Goal: Task Accomplishment & Management: Use online tool/utility

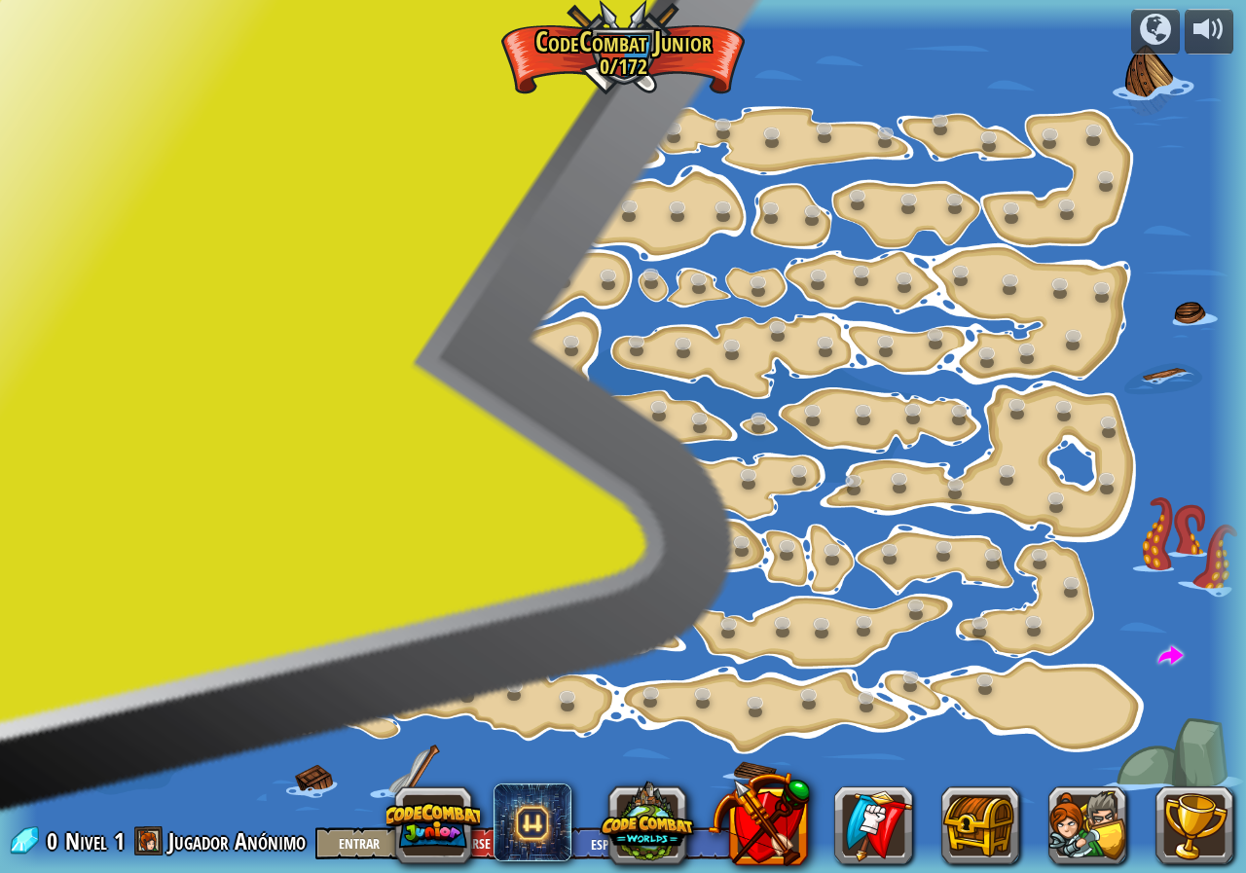
select select "es-ES"
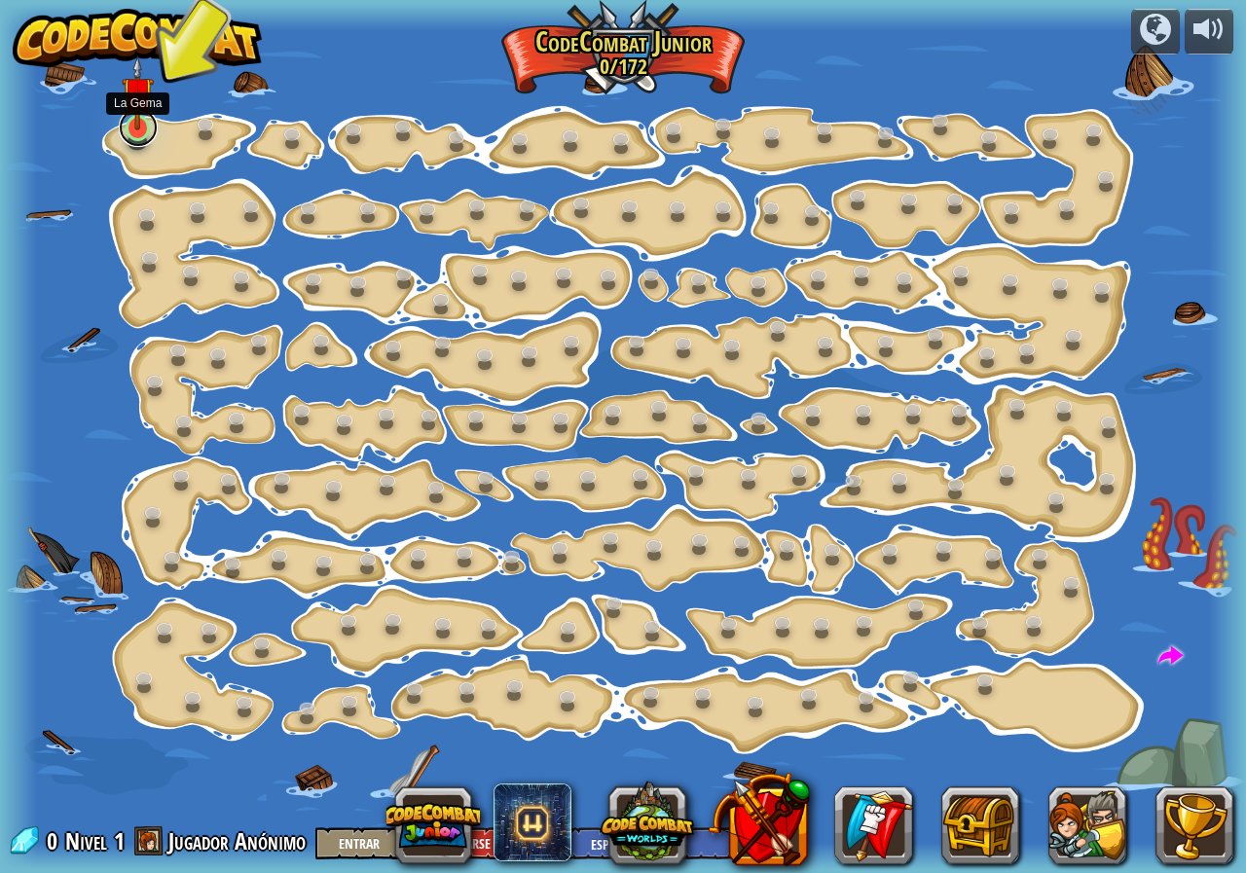
click at [130, 134] on link at bounding box center [138, 127] width 39 height 39
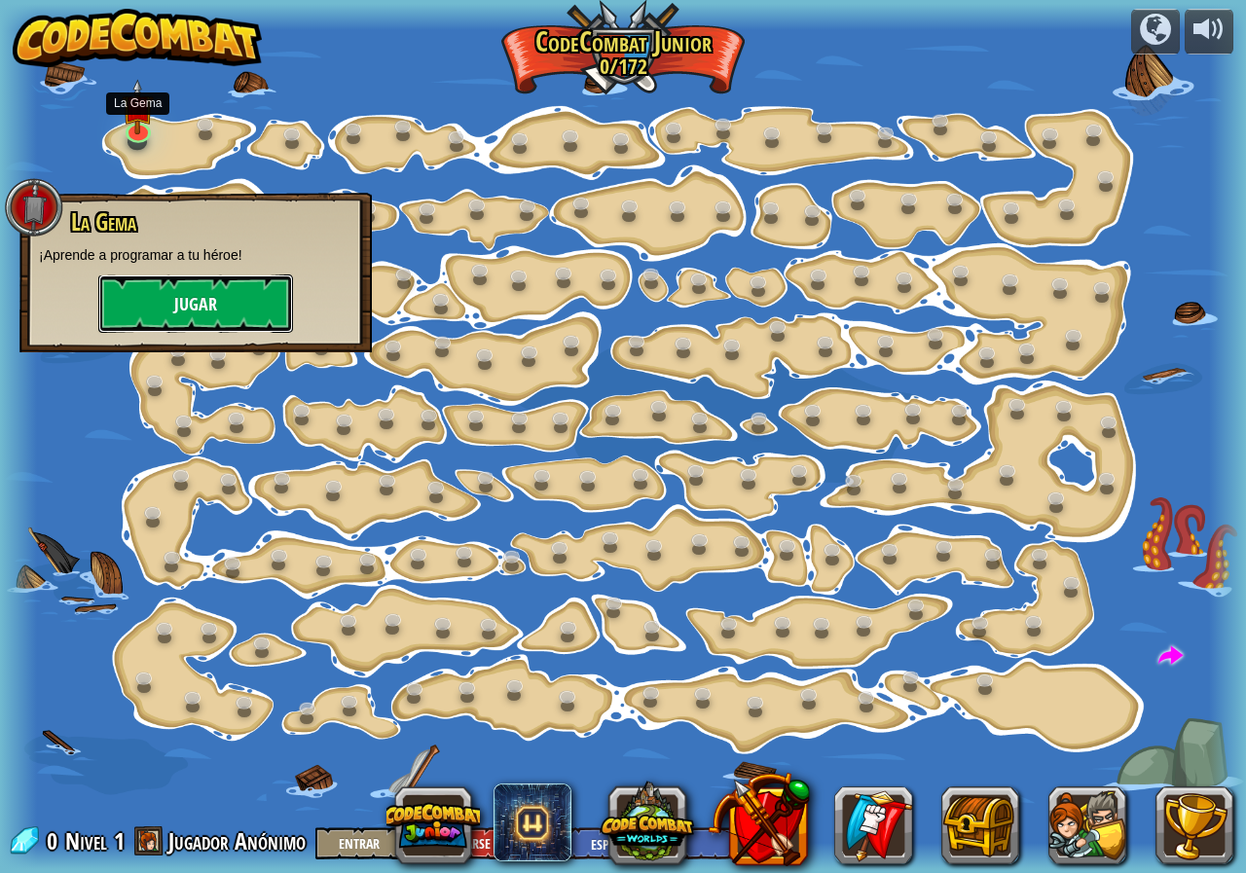
click at [175, 311] on button "Jugar" at bounding box center [195, 303] width 195 height 58
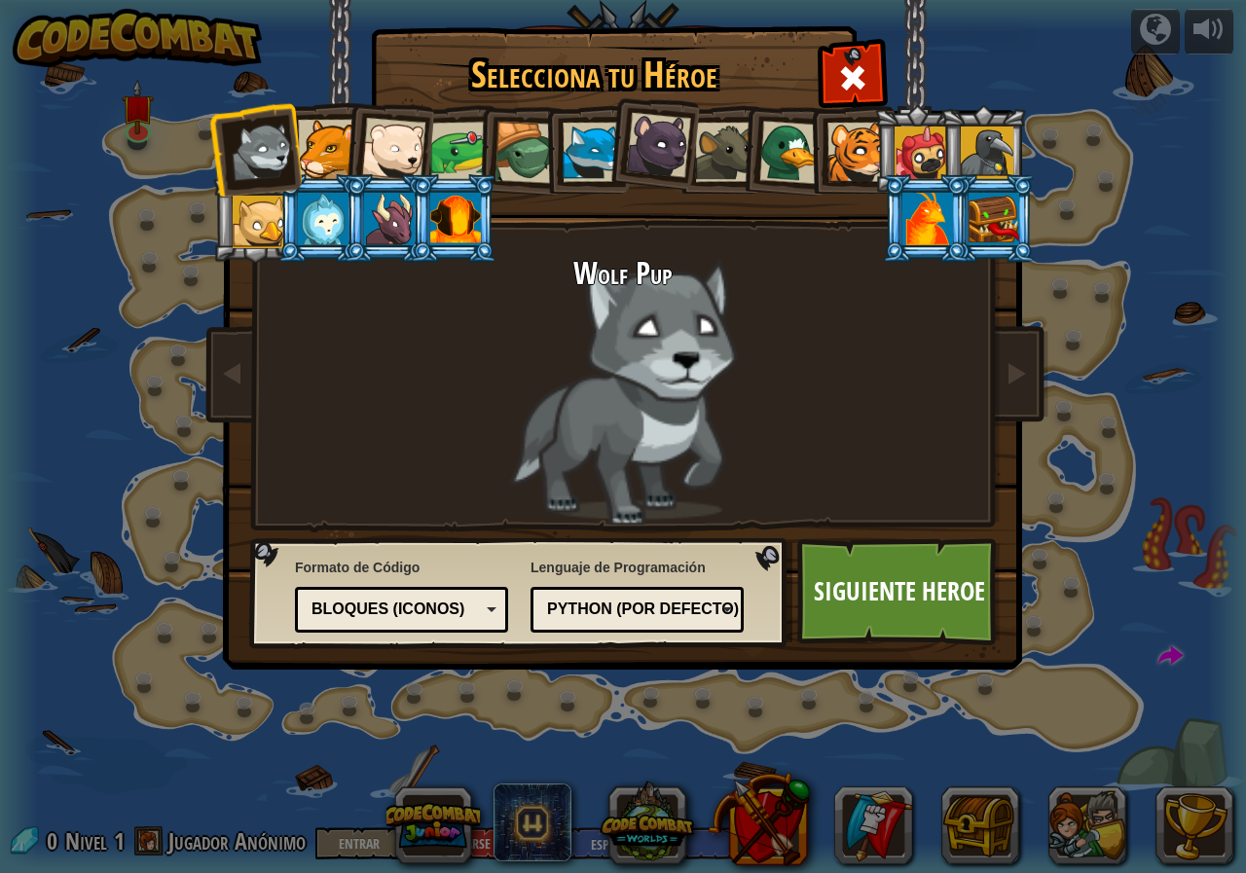
click at [462, 149] on div at bounding box center [460, 152] width 60 height 60
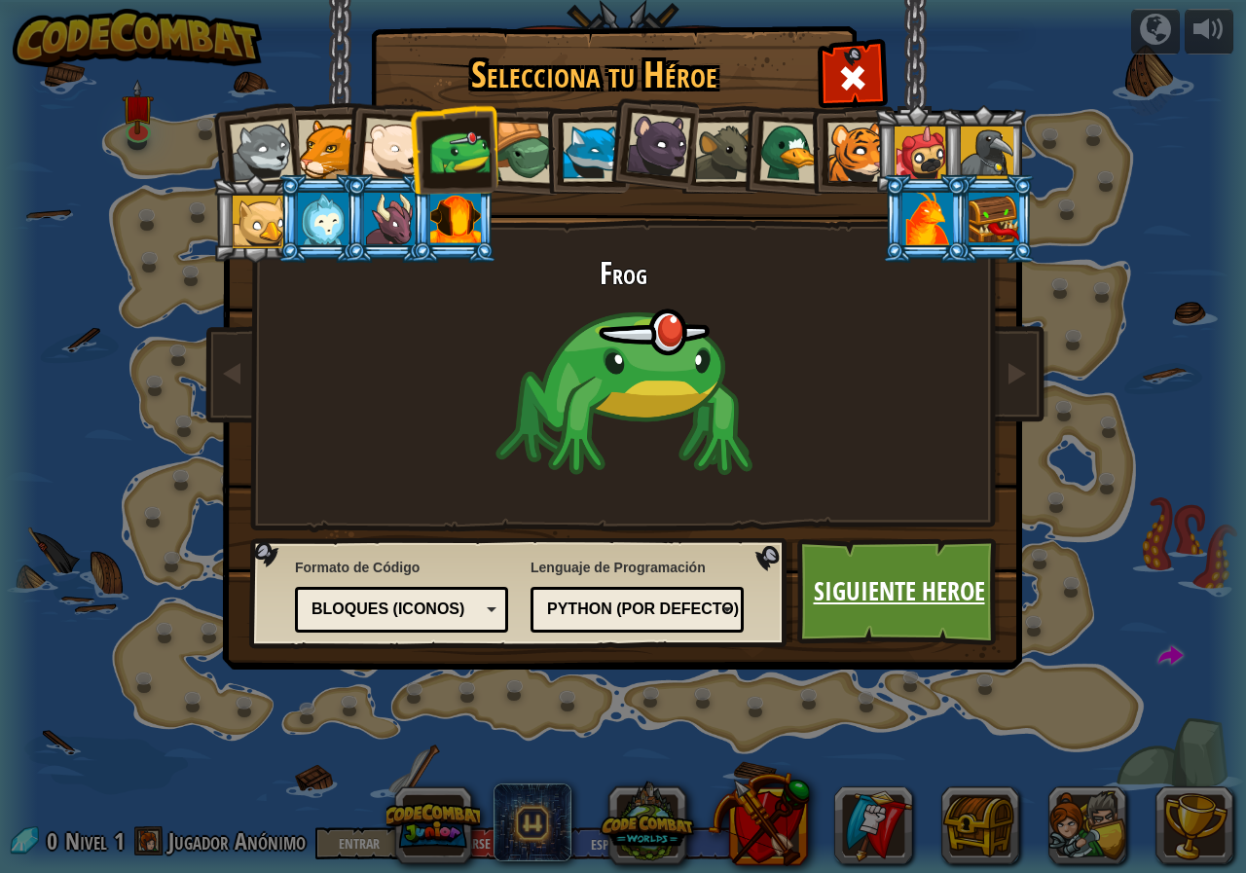
click at [900, 623] on link "Siguiente Heroe" at bounding box center [898, 591] width 203 height 107
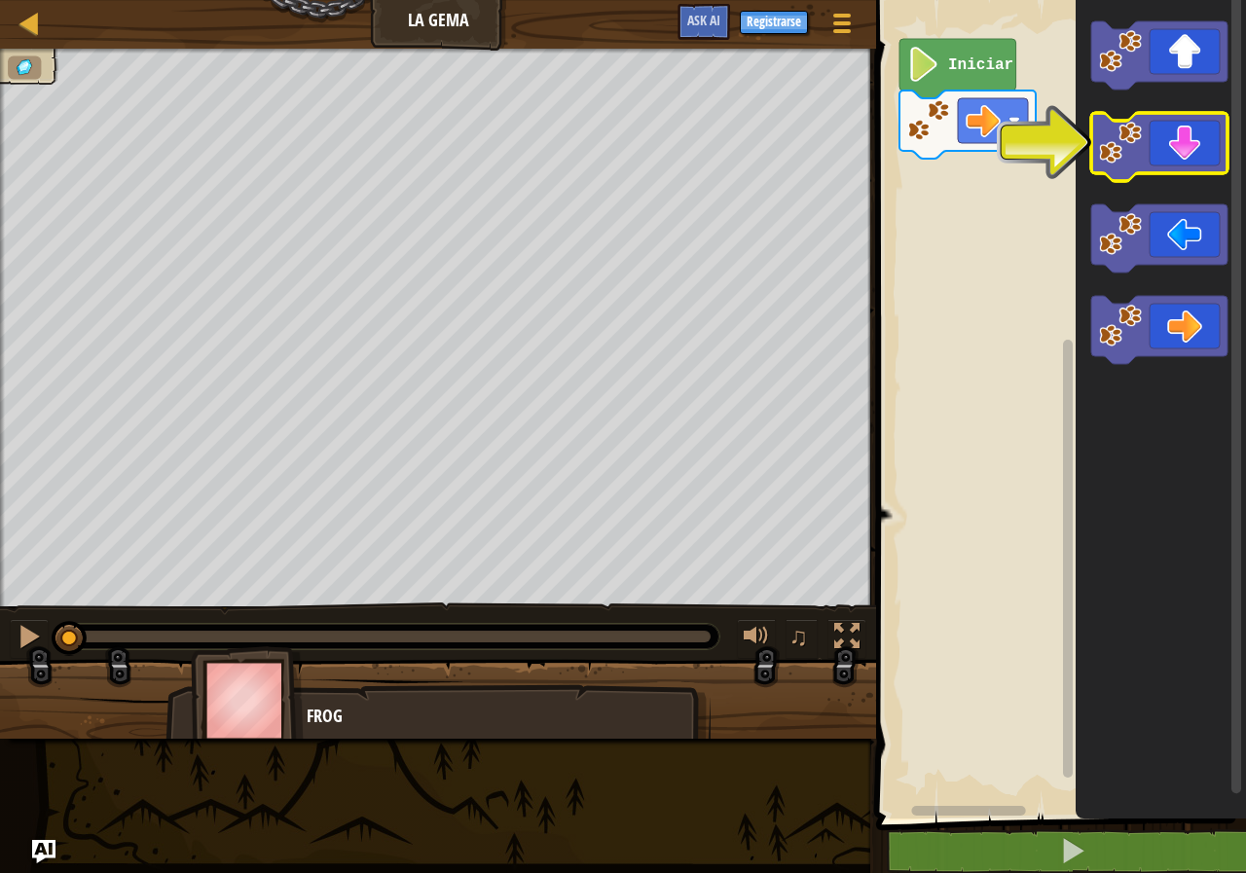
click at [1189, 163] on icon "Espacio de trabajo de Blockly" at bounding box center [1159, 147] width 136 height 68
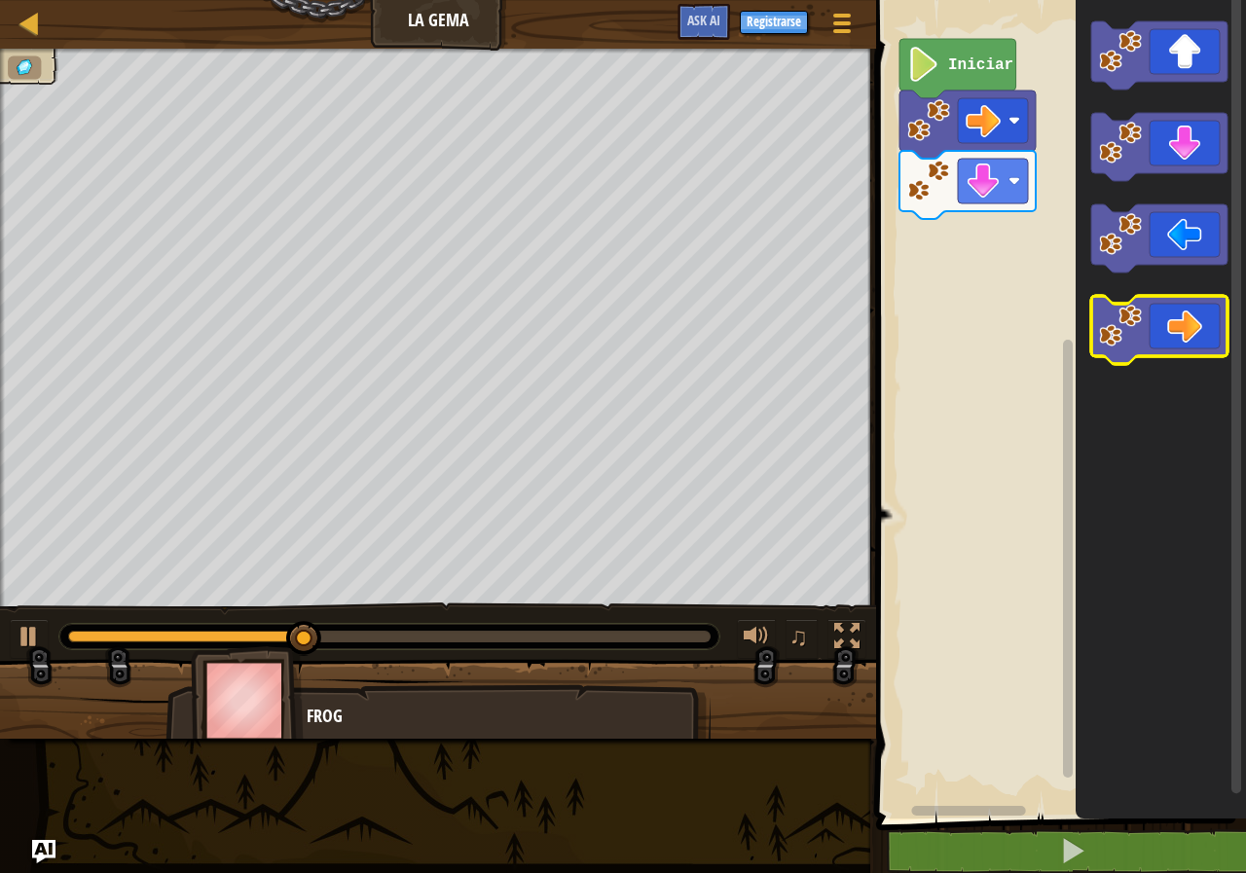
click at [1193, 327] on icon "Espacio de trabajo de Blockly" at bounding box center [1159, 330] width 136 height 68
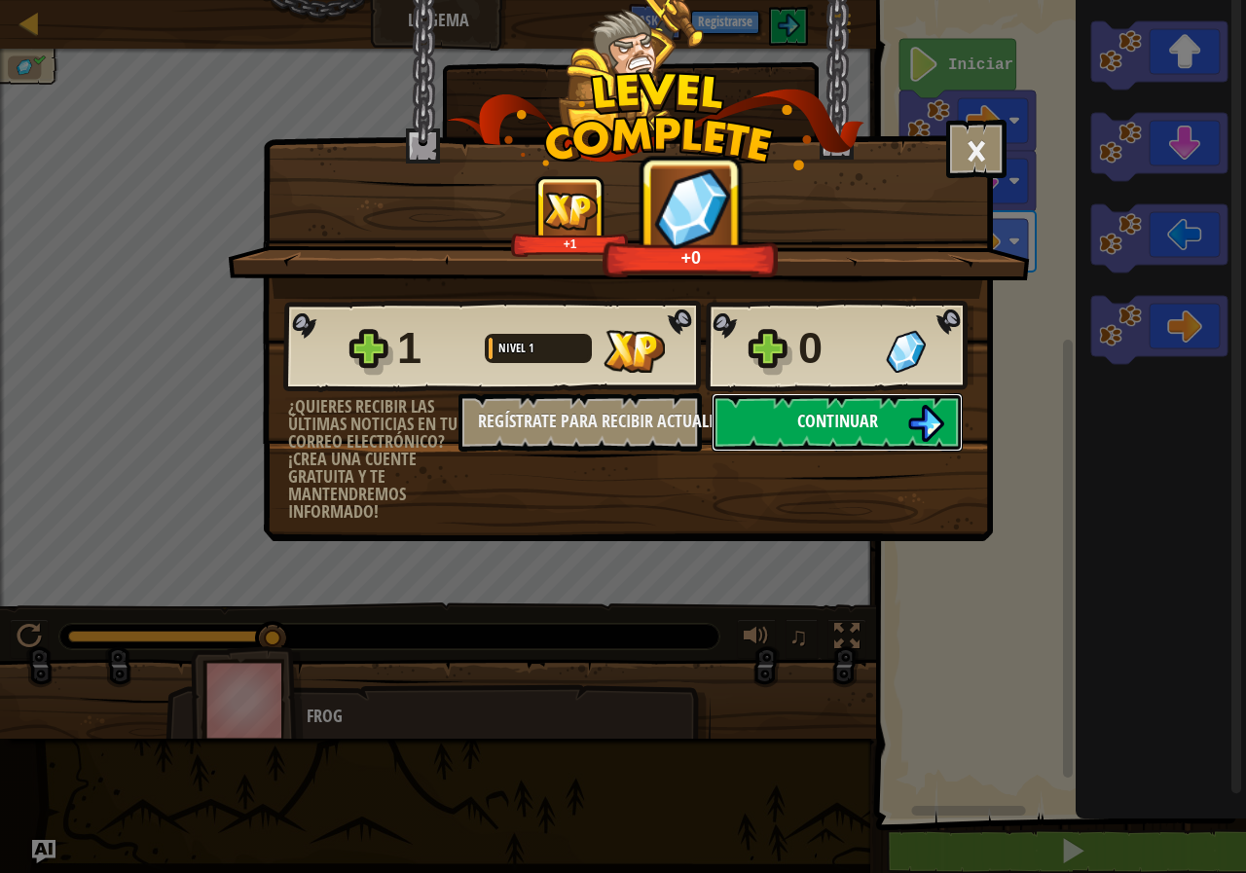
click at [938, 419] on img at bounding box center [925, 423] width 37 height 37
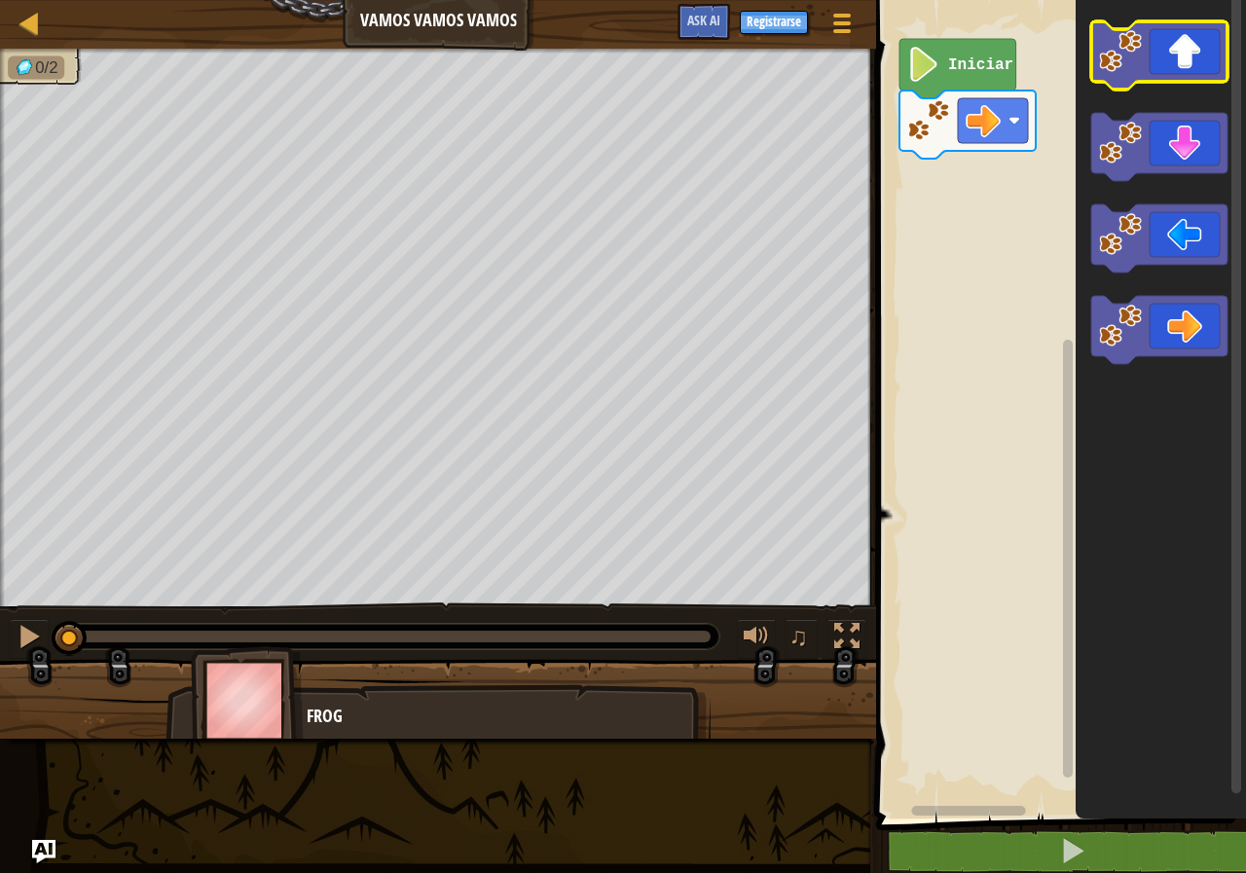
click at [1188, 47] on icon "Espacio de trabajo de Blockly" at bounding box center [1159, 55] width 136 height 68
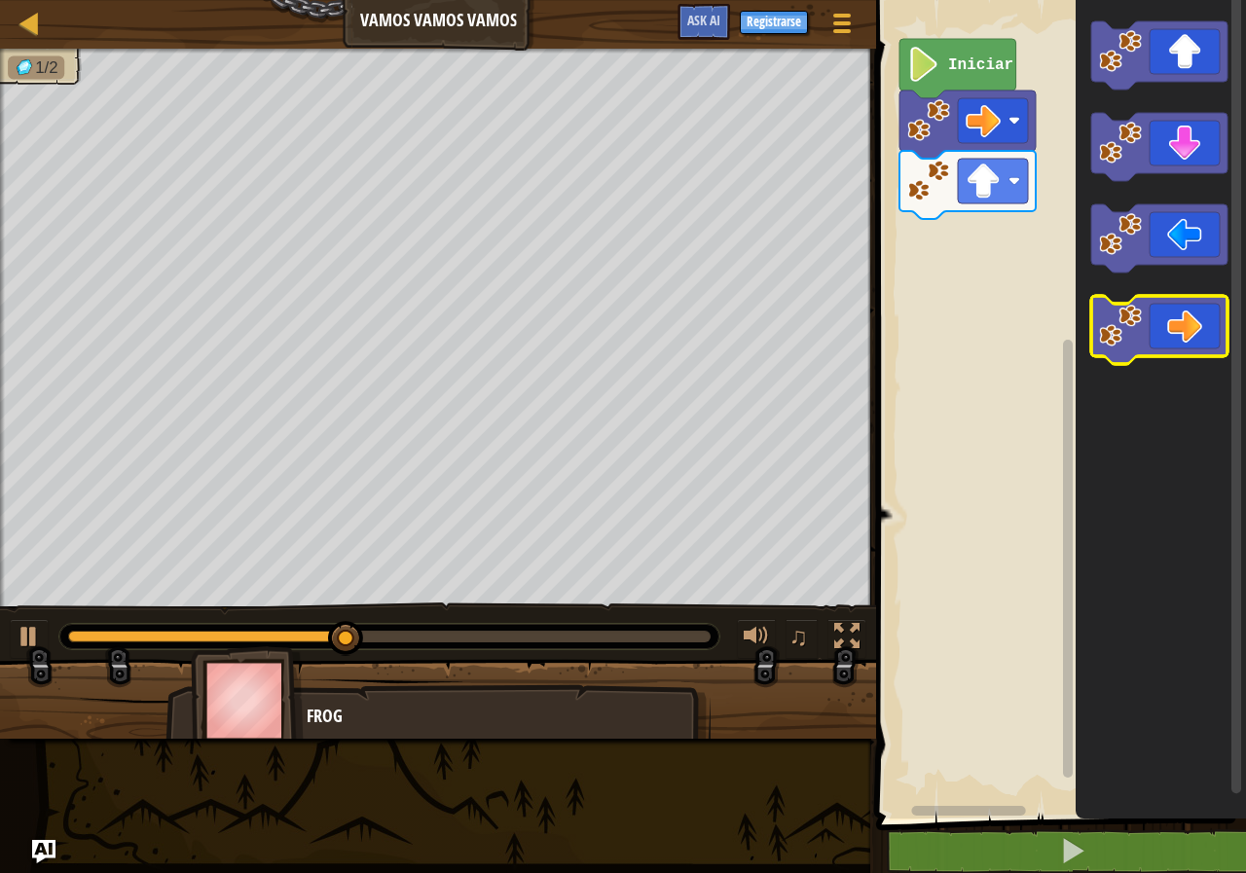
click at [1186, 328] on icon "Espacio de trabajo de Blockly" at bounding box center [1159, 330] width 136 height 68
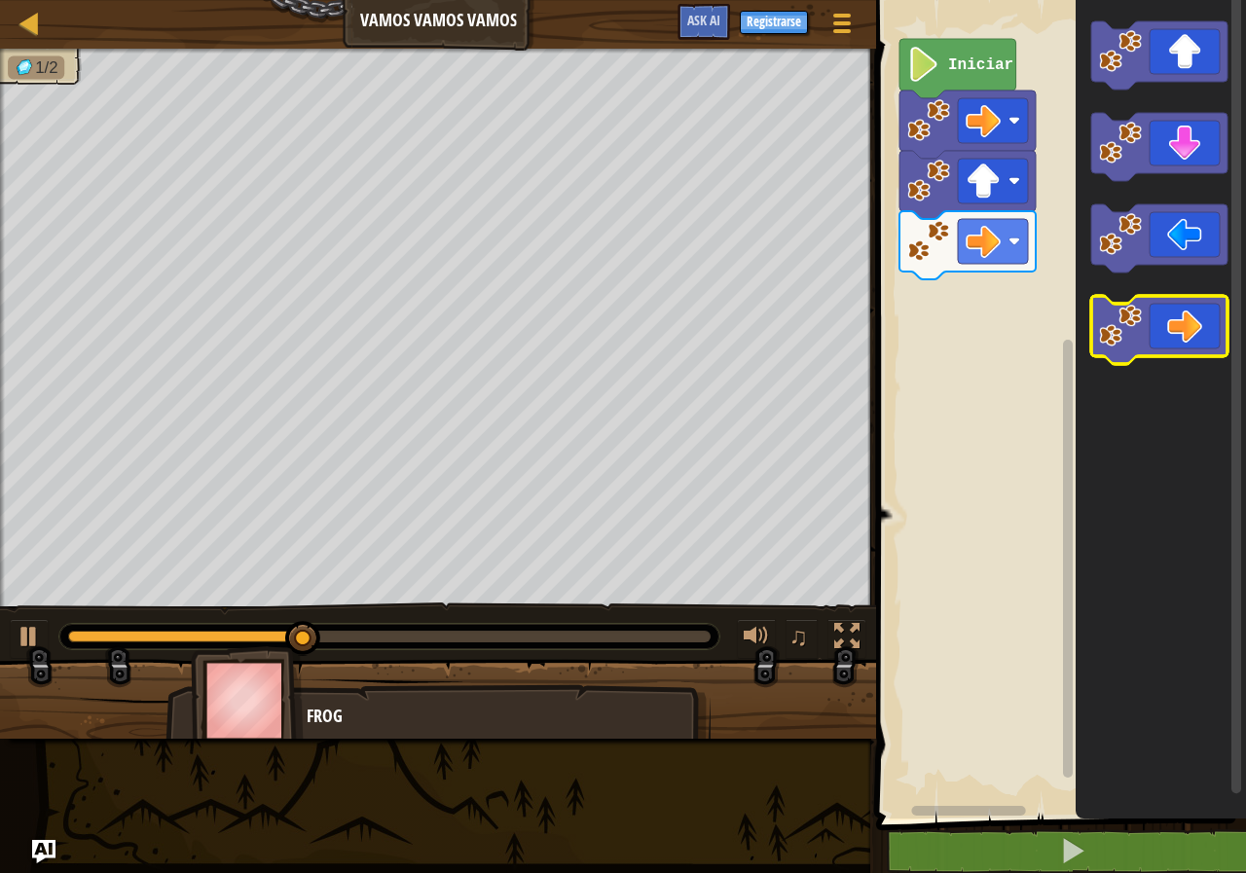
click at [1184, 335] on icon "Espacio de trabajo de Blockly" at bounding box center [1159, 330] width 136 height 68
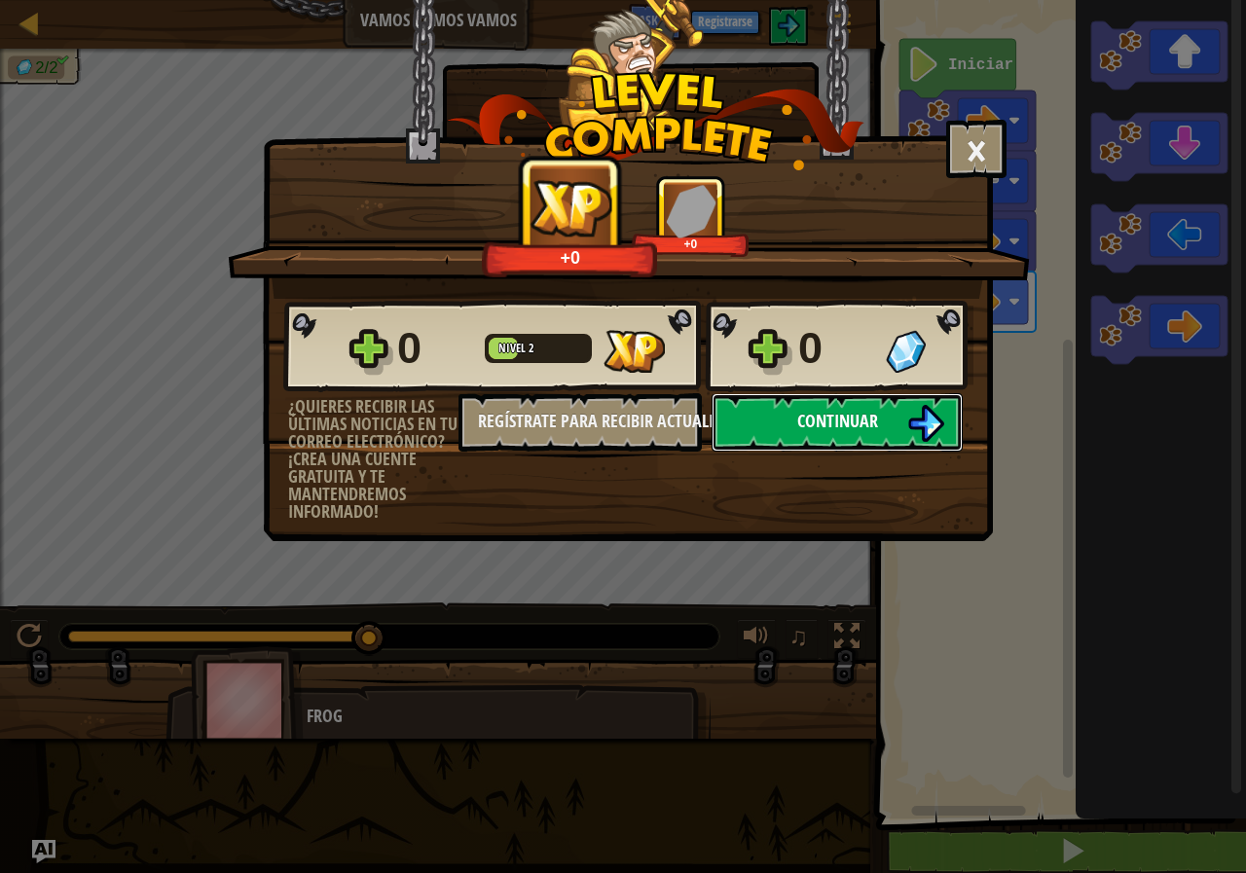
click at [932, 413] on button "Continuar" at bounding box center [837, 422] width 251 height 58
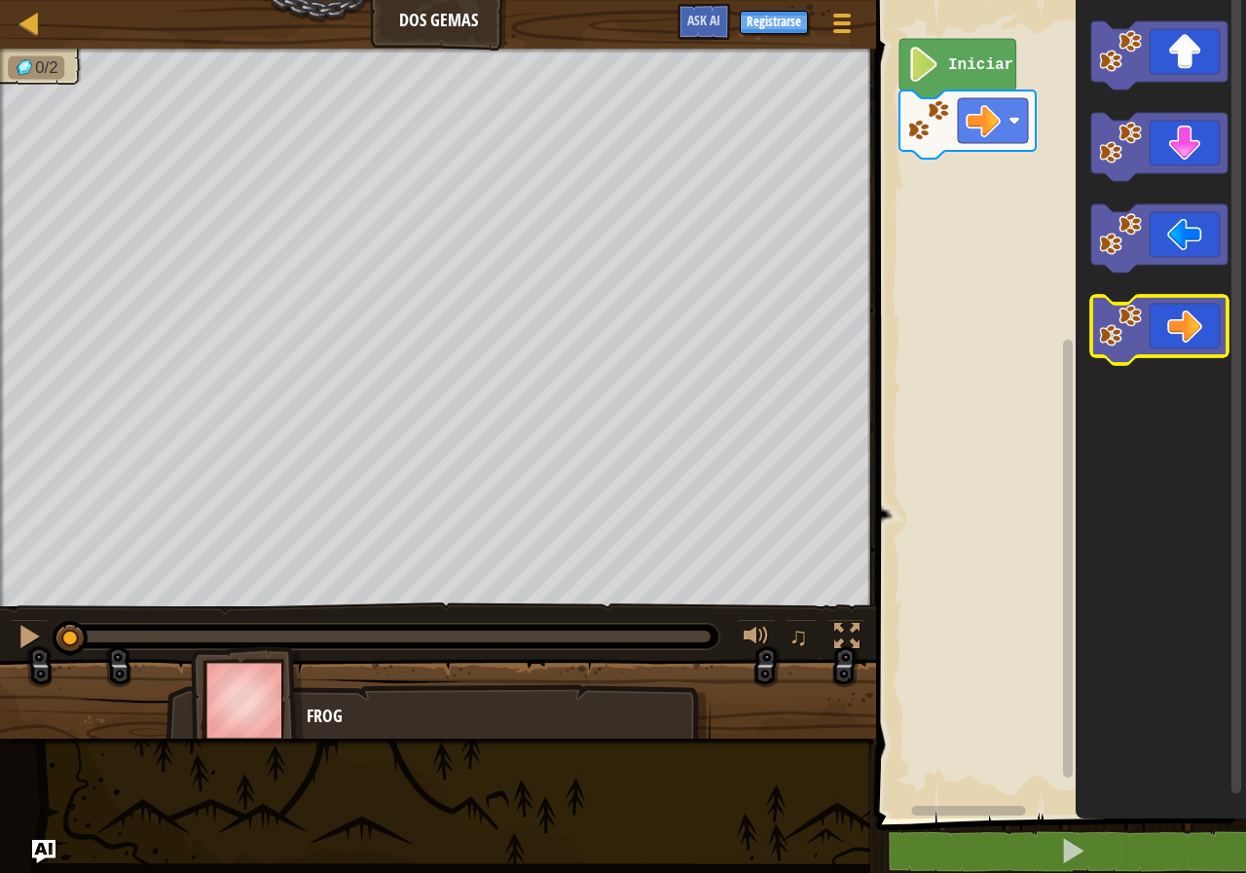
click at [1187, 341] on icon "Espacio de trabajo de Blockly" at bounding box center [1159, 330] width 136 height 68
click at [1190, 341] on icon "Espacio de trabajo de Blockly" at bounding box center [1159, 330] width 136 height 68
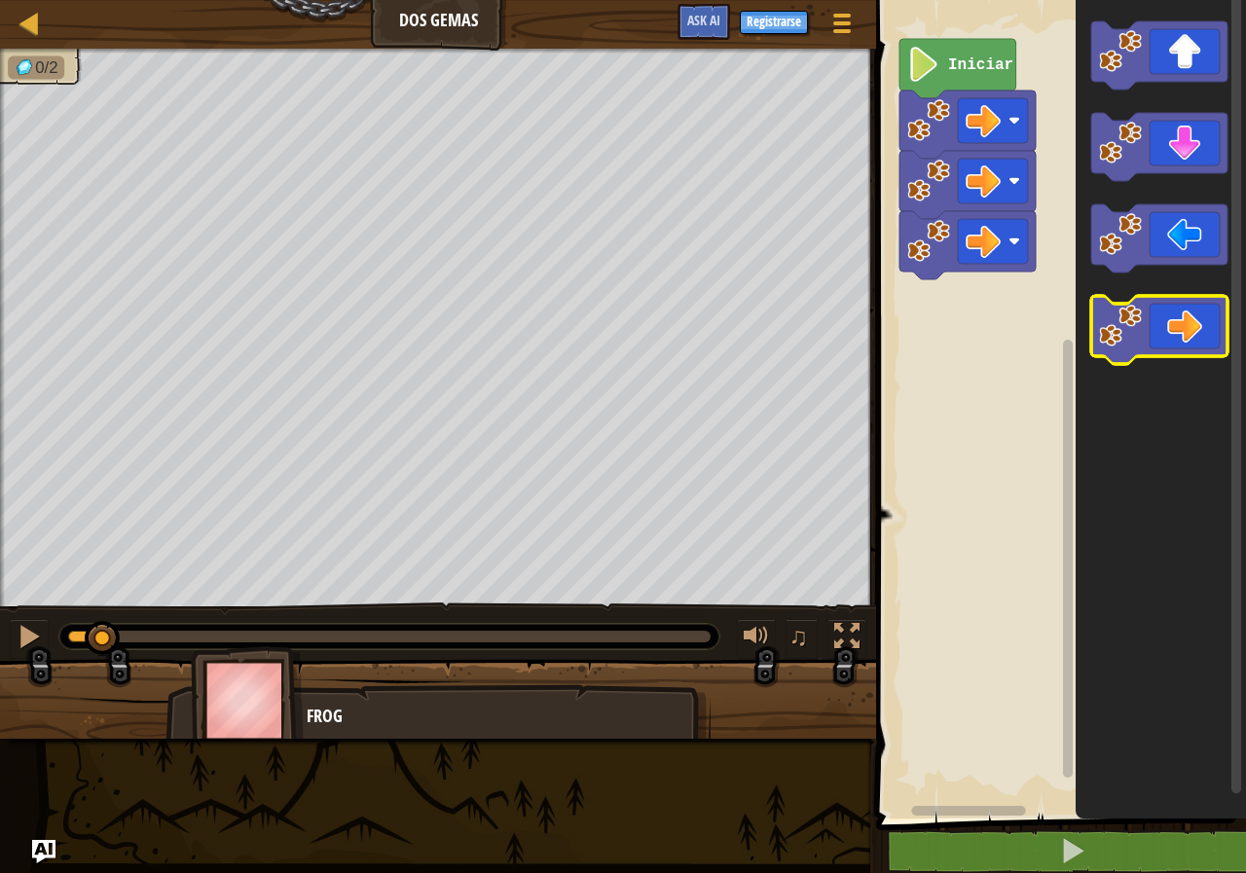
click at [1190, 341] on icon "Espacio de trabajo de Blockly" at bounding box center [1159, 330] width 136 height 68
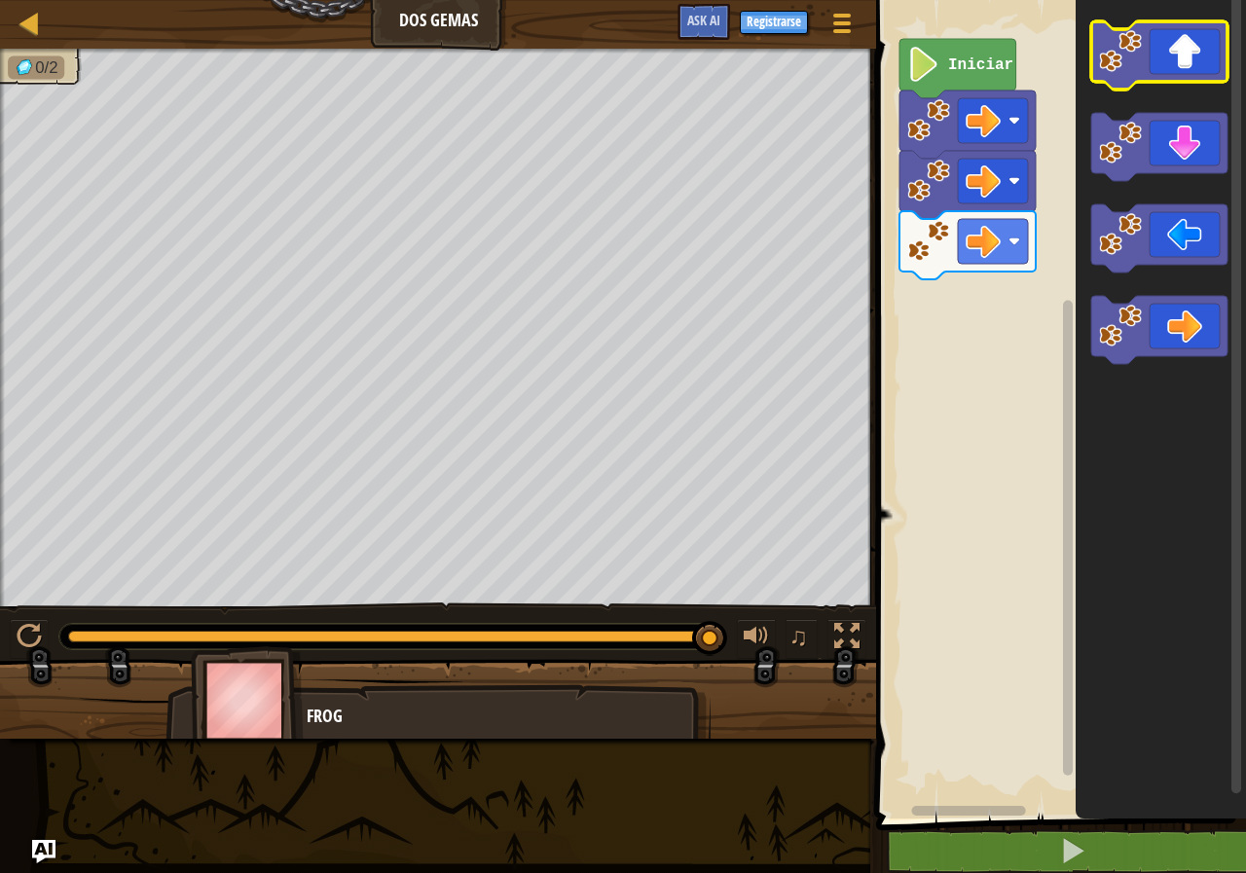
click at [1194, 53] on icon "Espacio de trabajo de Blockly" at bounding box center [1159, 55] width 136 height 68
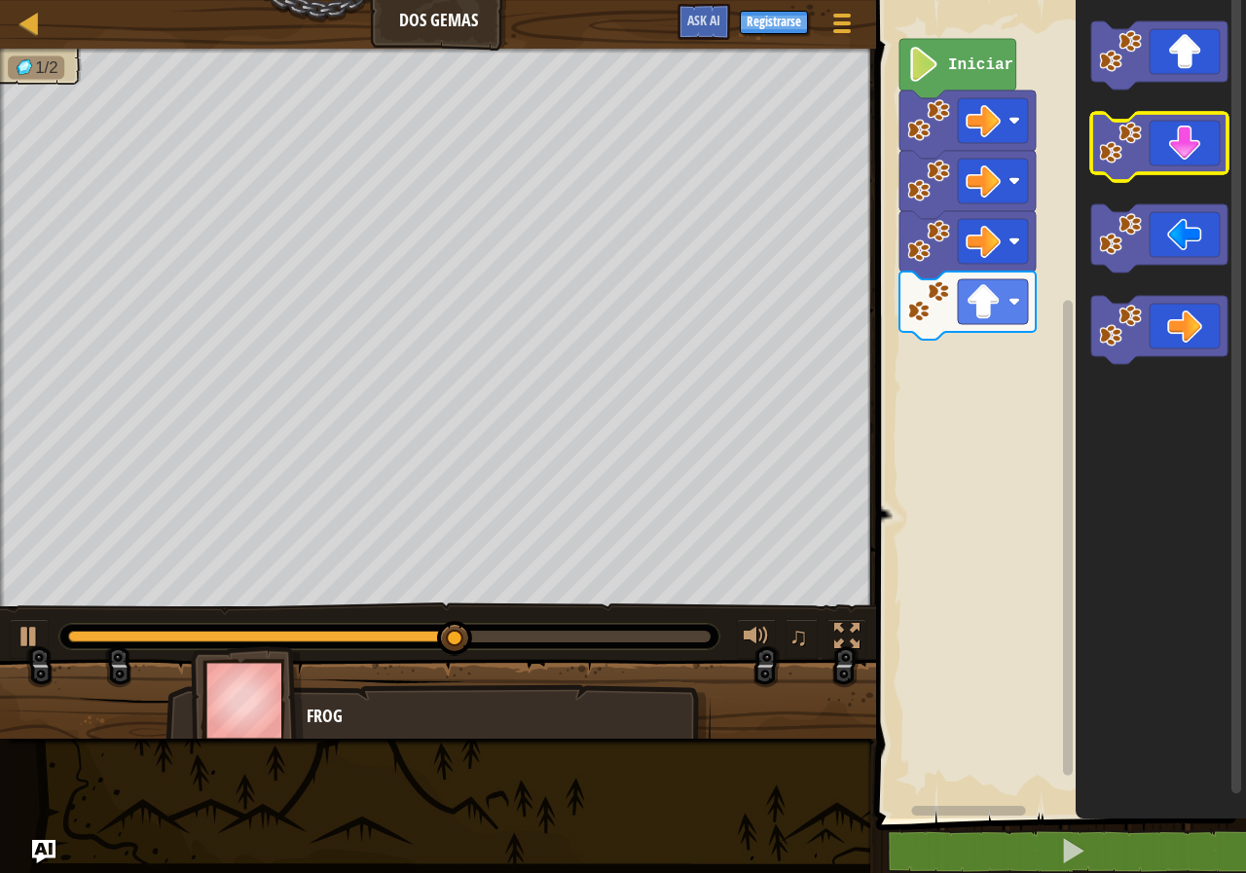
click at [1192, 174] on rect "Espacio de trabajo de Blockly" at bounding box center [1159, 147] width 136 height 68
click at [1194, 157] on icon "Espacio de trabajo de Blockly" at bounding box center [1159, 147] width 136 height 68
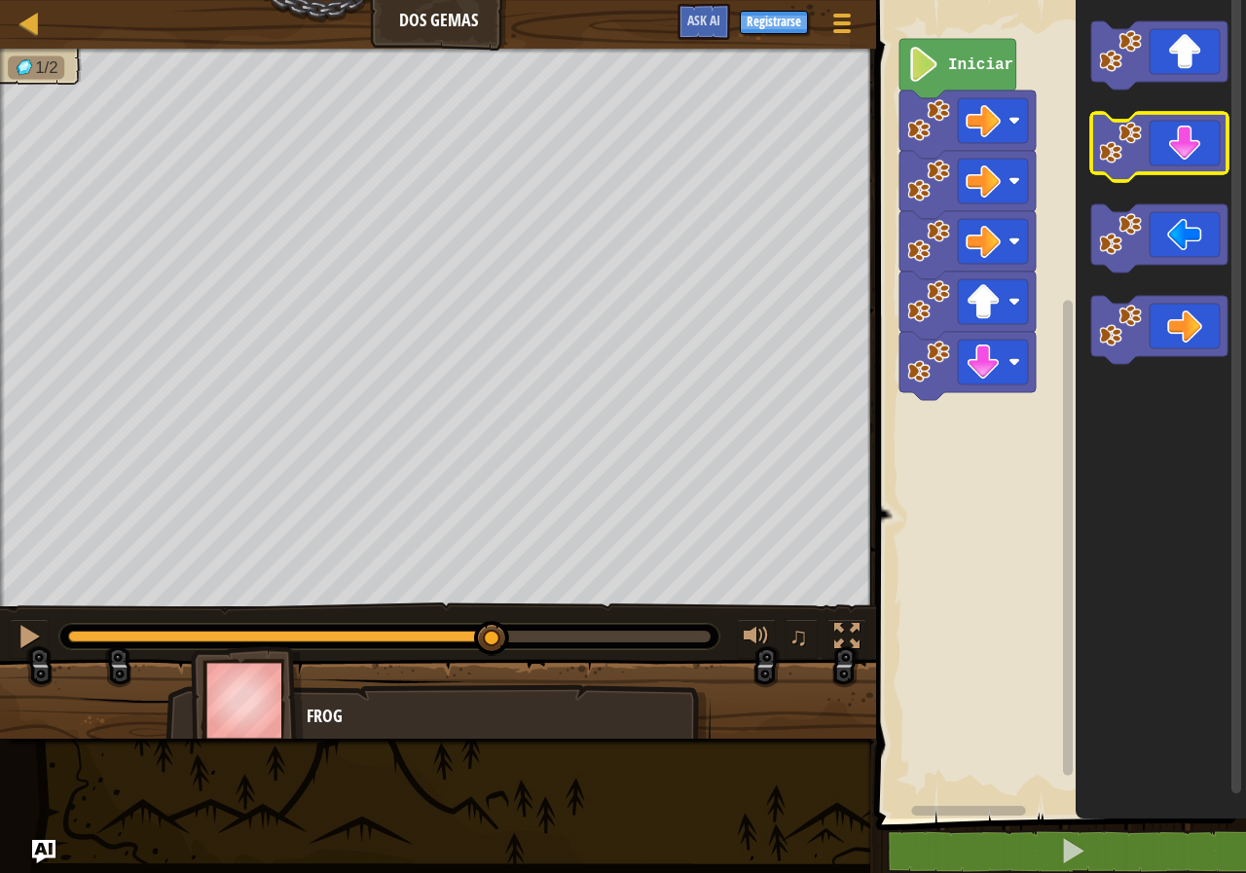
click at [1191, 147] on icon "Espacio de trabajo de Blockly" at bounding box center [1159, 147] width 136 height 68
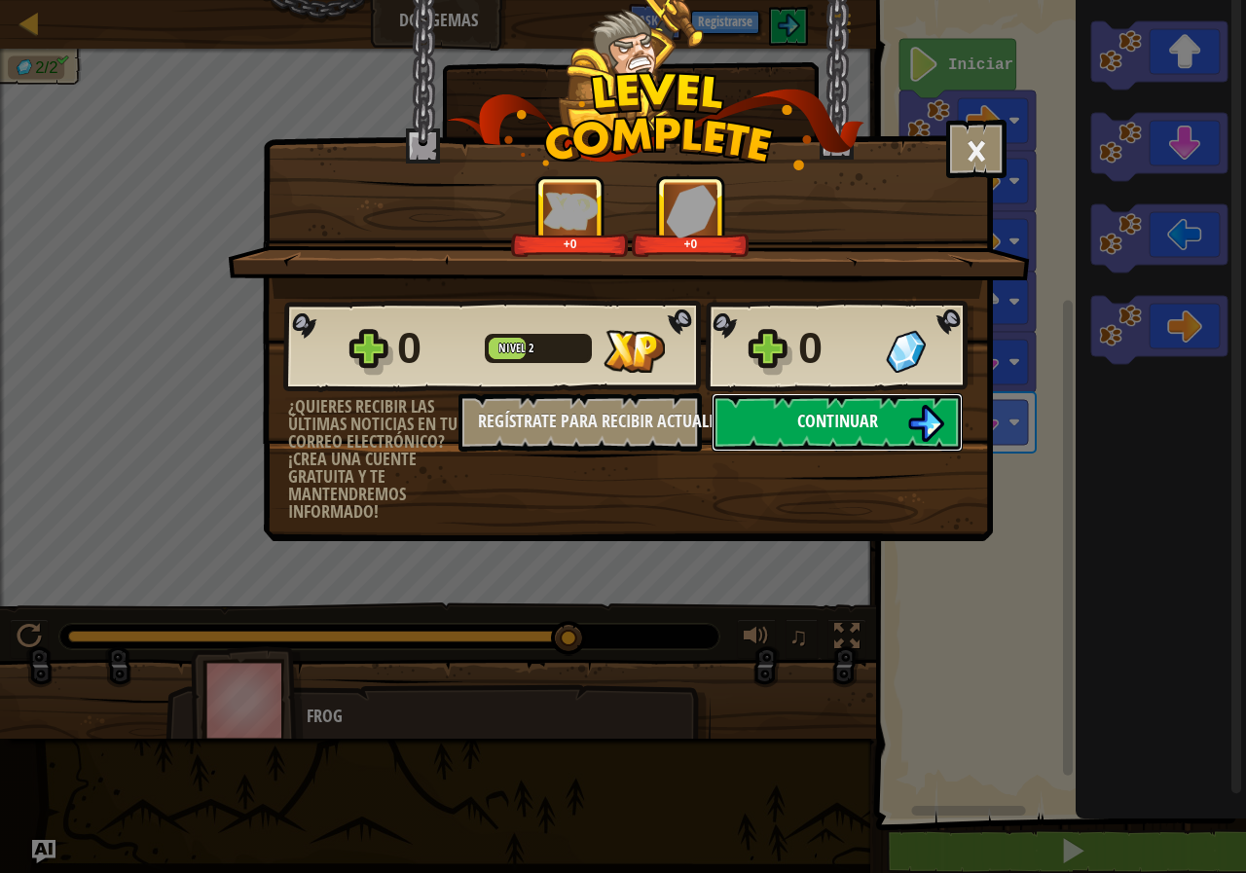
drag, startPoint x: 853, startPoint y: 431, endPoint x: 872, endPoint y: 415, distance: 25.5
click at [872, 415] on button "Continuar" at bounding box center [837, 422] width 251 height 58
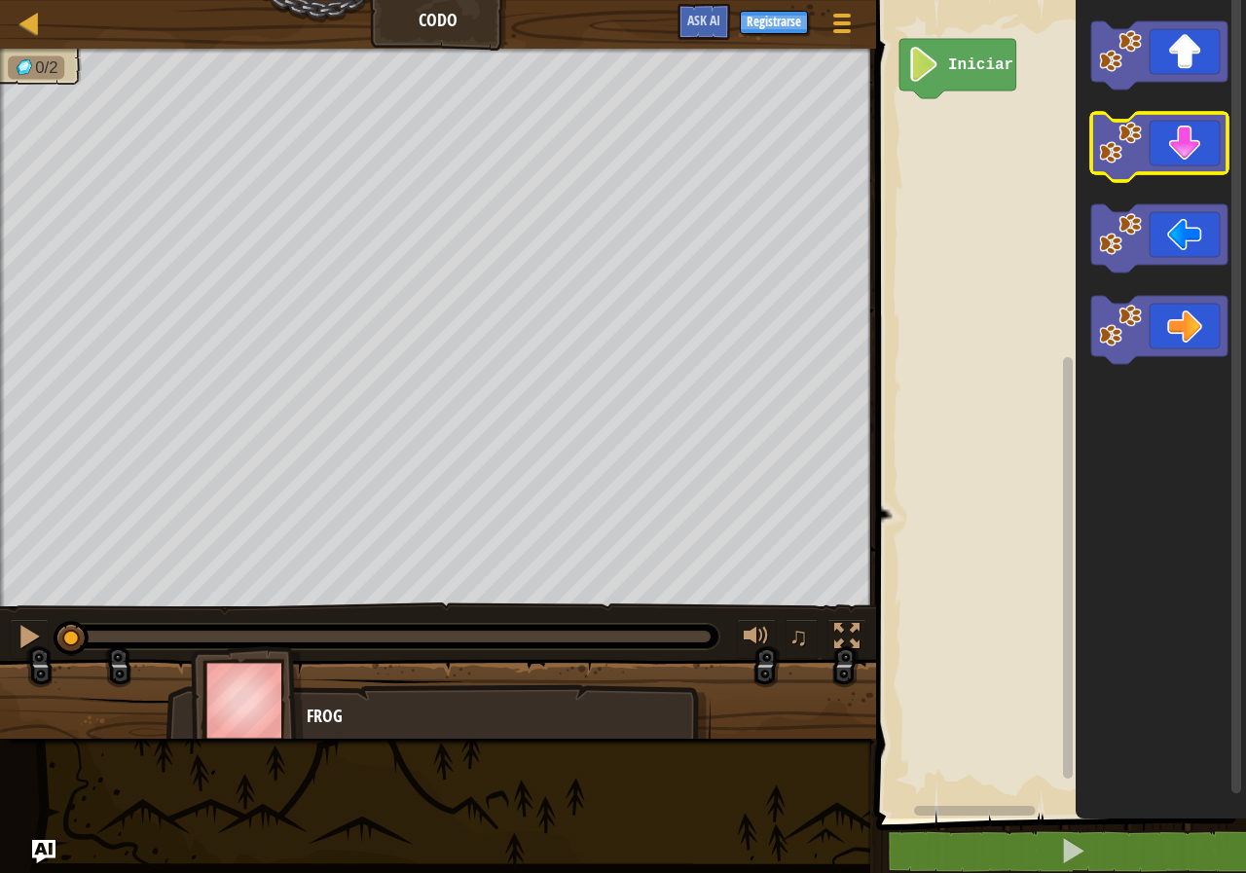
click at [1190, 147] on icon "Espacio de trabajo de Blockly" at bounding box center [1159, 147] width 136 height 68
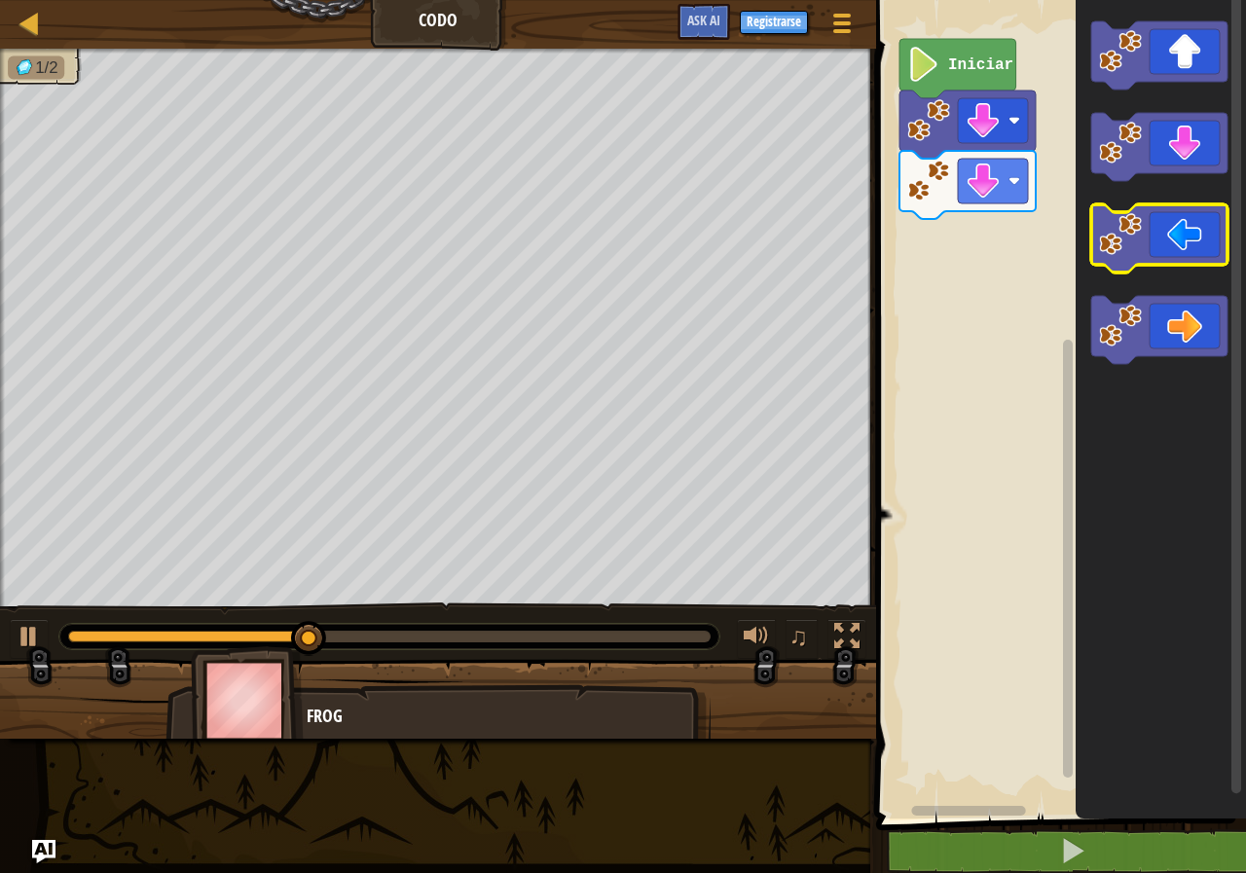
click at [1189, 238] on icon "Espacio de trabajo de Blockly" at bounding box center [1159, 238] width 136 height 68
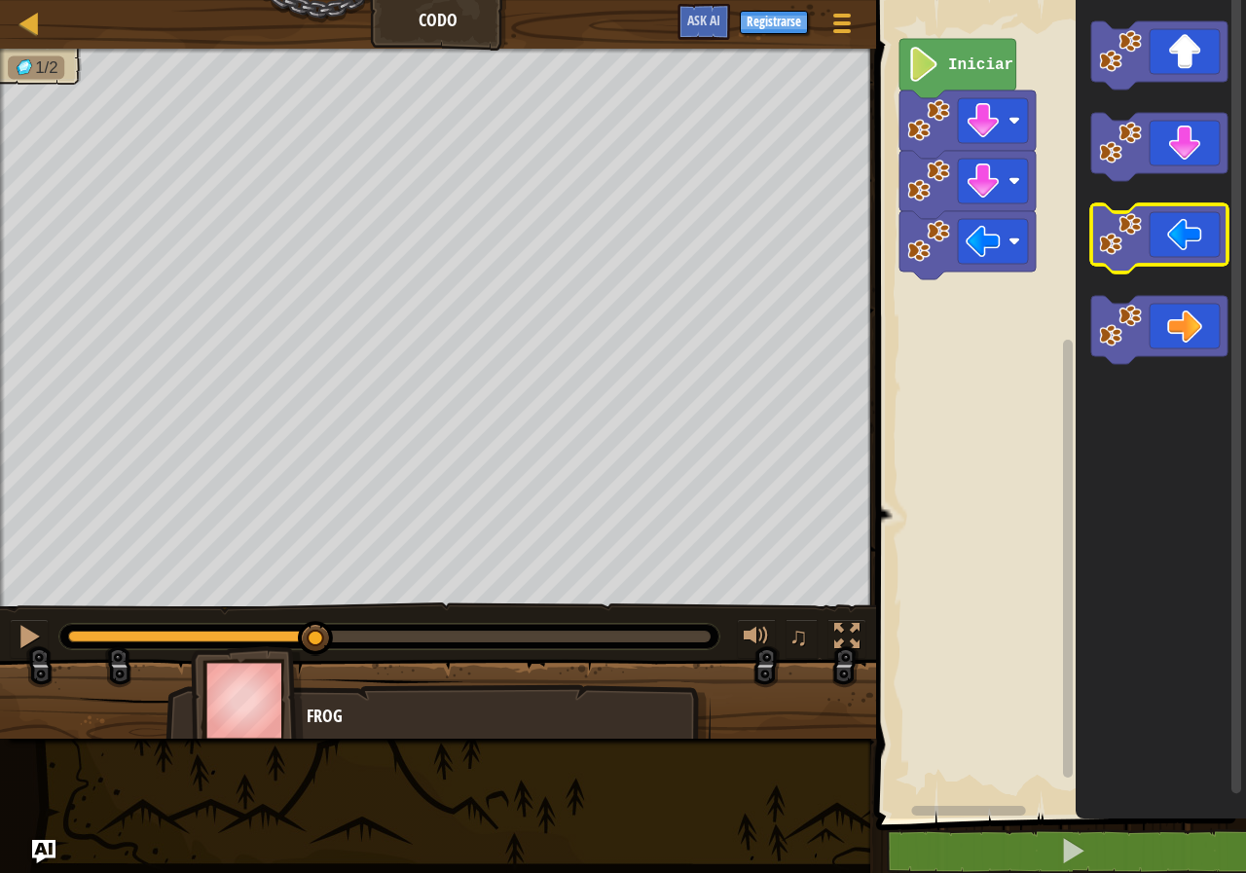
click at [1189, 238] on icon "Espacio de trabajo de Blockly" at bounding box center [1159, 238] width 136 height 68
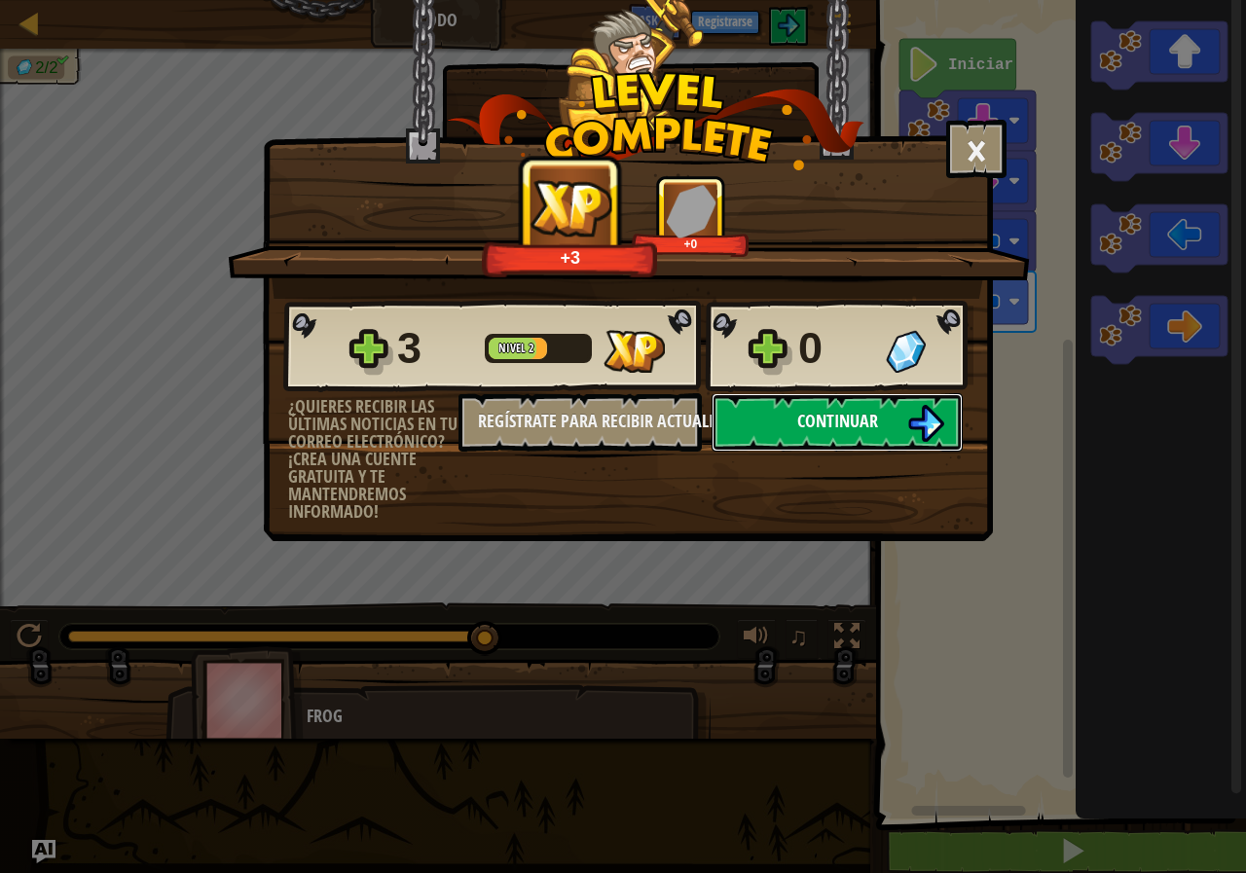
click at [924, 428] on img at bounding box center [925, 423] width 37 height 37
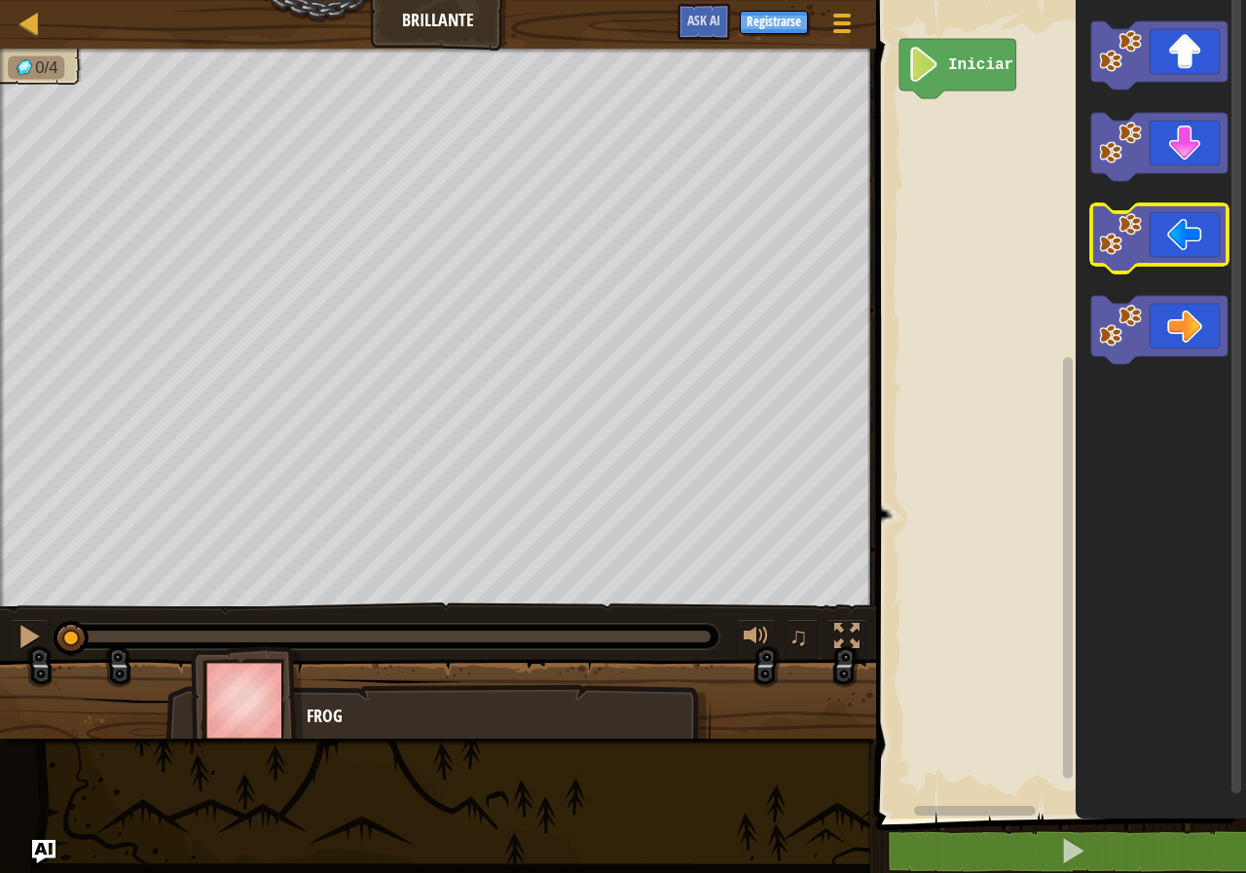
click at [1187, 248] on icon "Espacio de trabajo de Blockly" at bounding box center [1159, 238] width 136 height 68
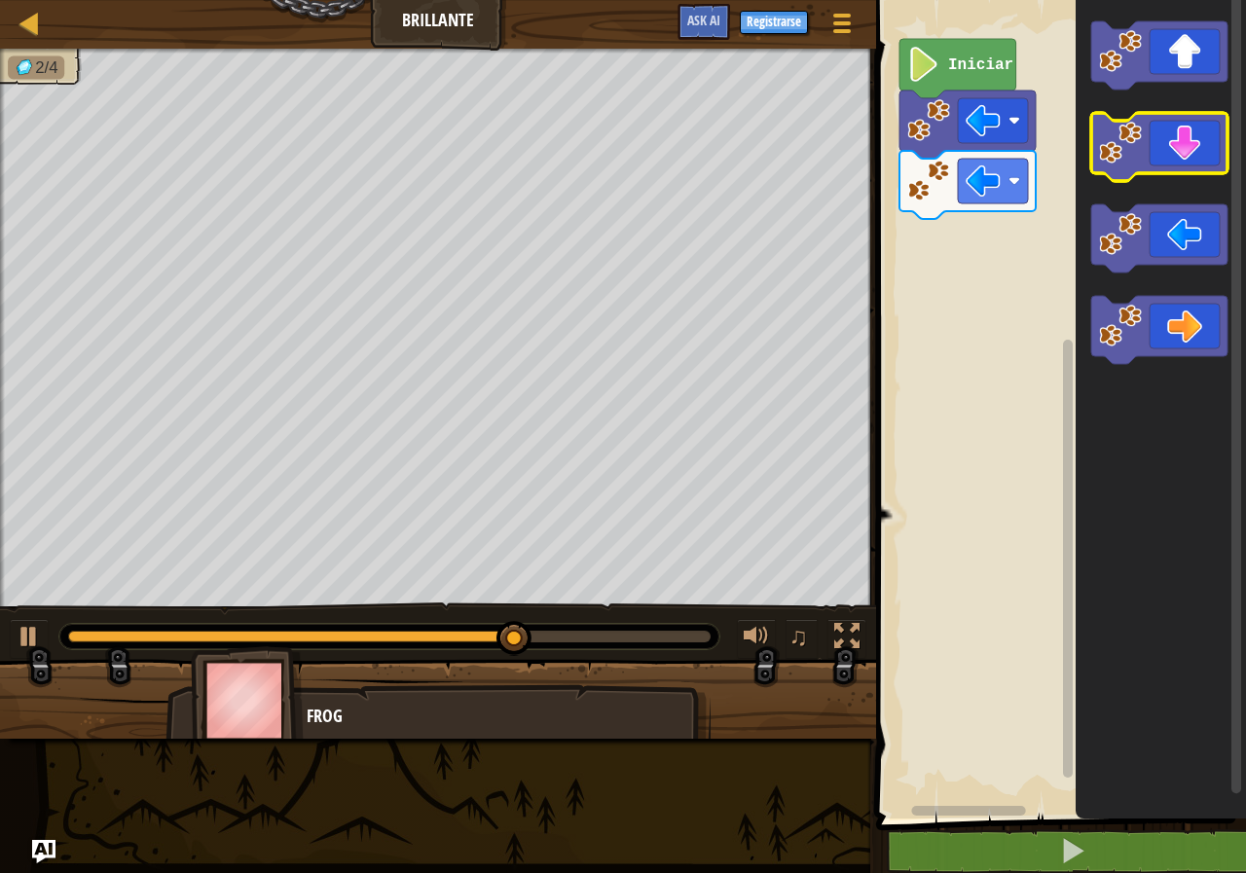
click at [1182, 149] on icon "Espacio de trabajo de Blockly" at bounding box center [1159, 147] width 136 height 68
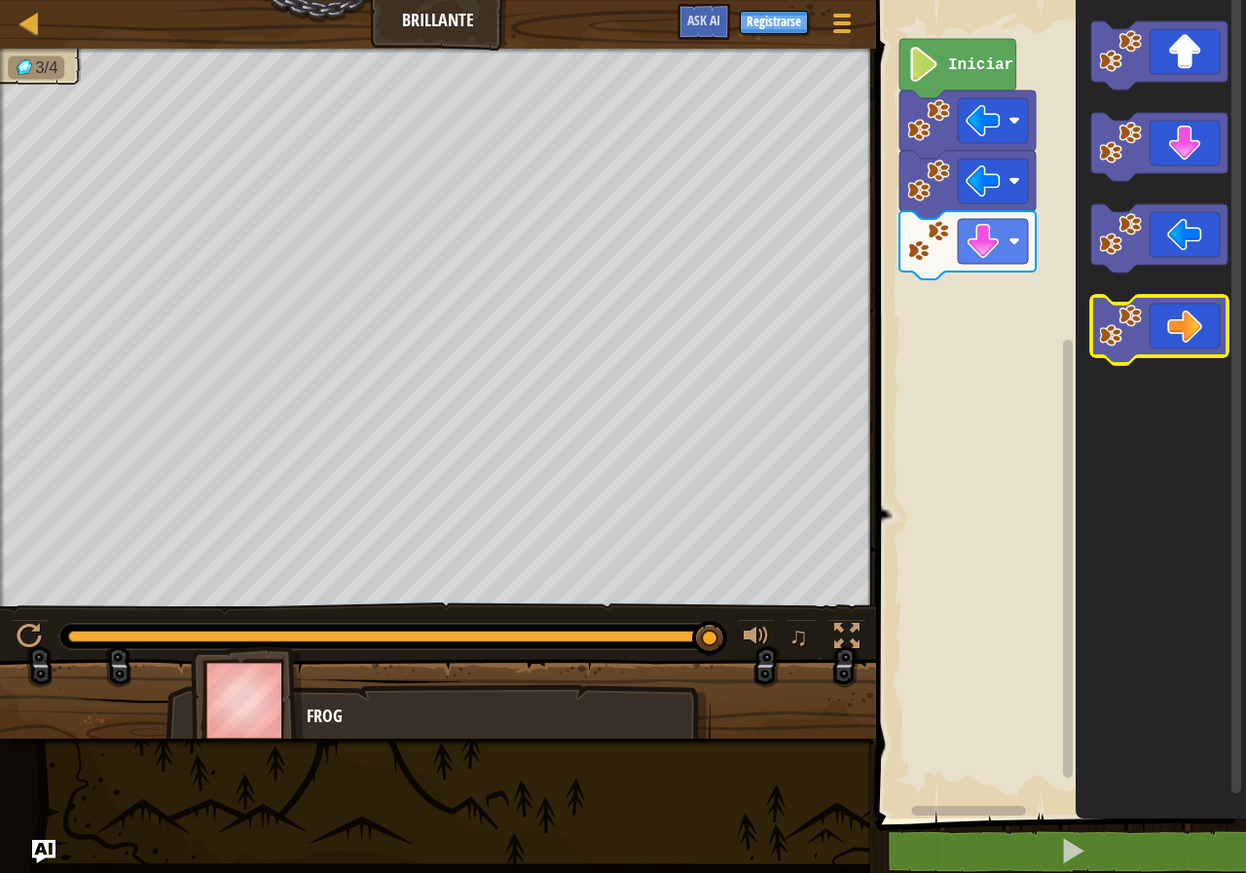
click at [1194, 332] on icon "Espacio de trabajo de Blockly" at bounding box center [1159, 330] width 136 height 68
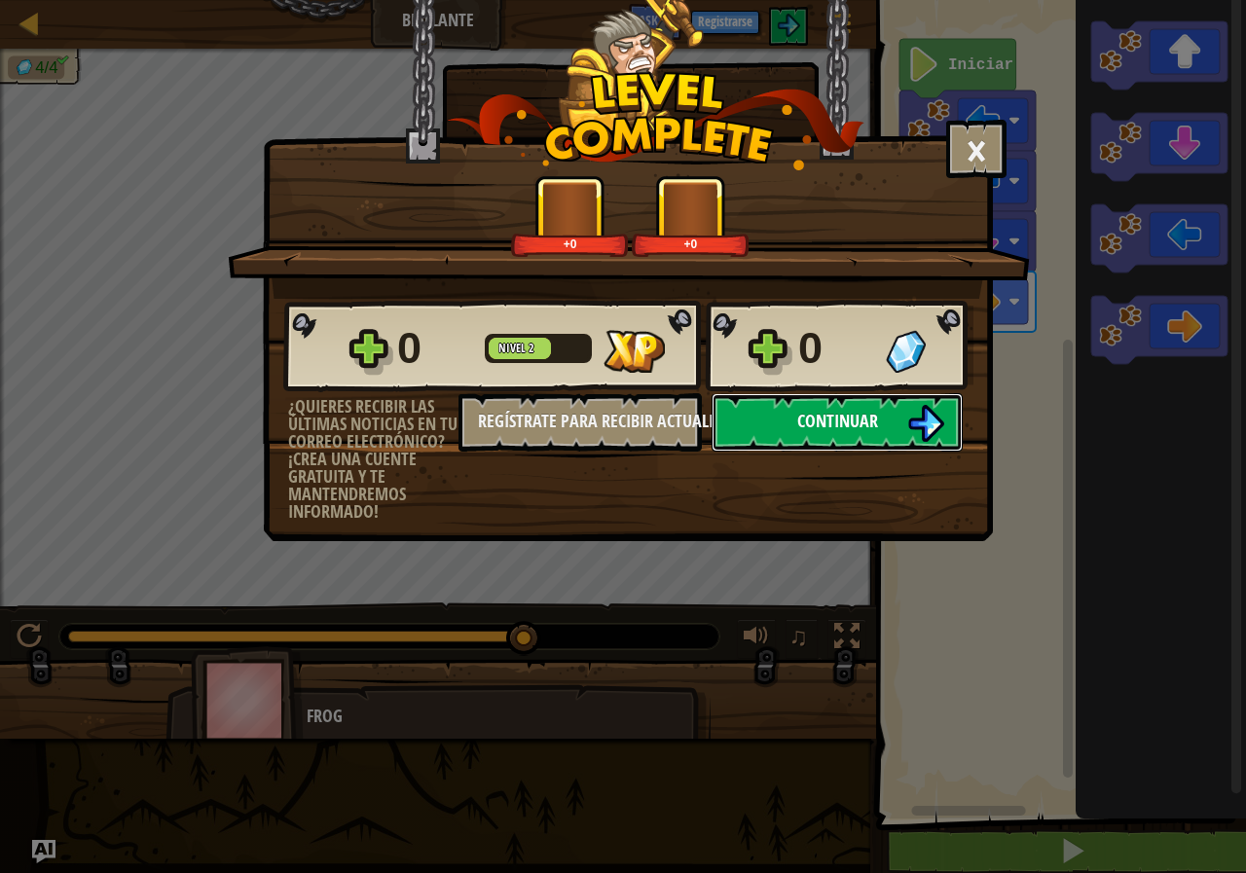
click at [829, 417] on span "Continuar" at bounding box center [837, 421] width 81 height 24
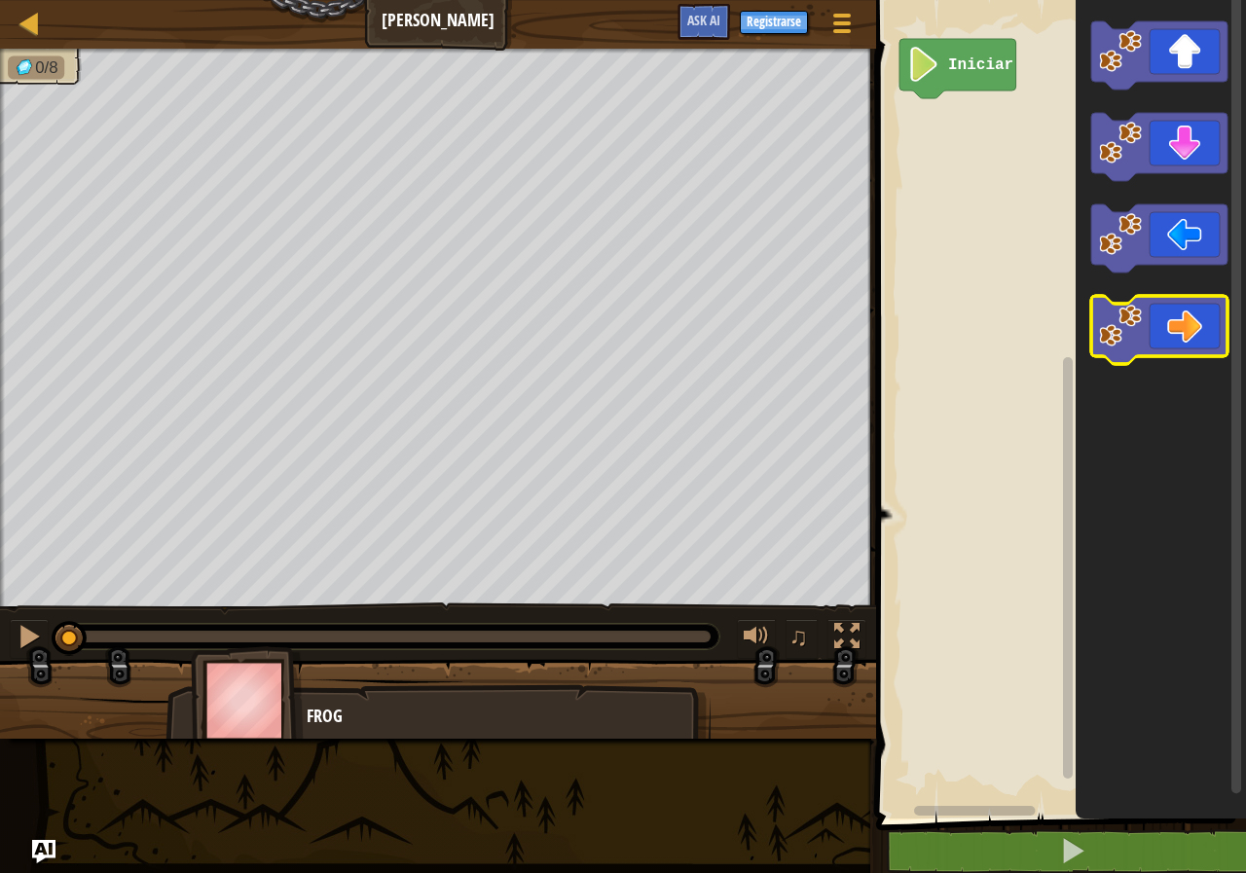
click at [1188, 344] on icon "Espacio de trabajo de Blockly" at bounding box center [1159, 330] width 136 height 68
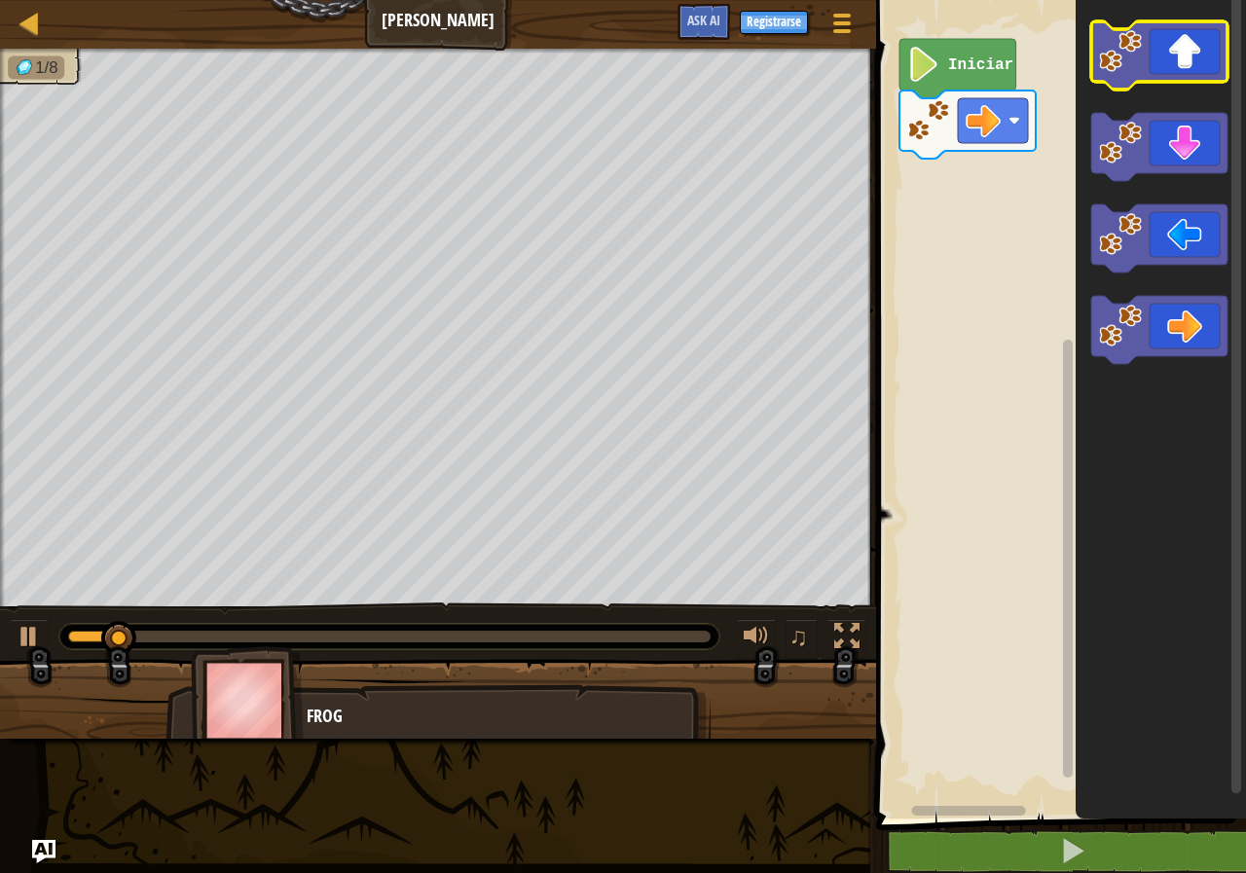
click at [1189, 65] on icon "Espacio de trabajo de Blockly" at bounding box center [1159, 55] width 136 height 68
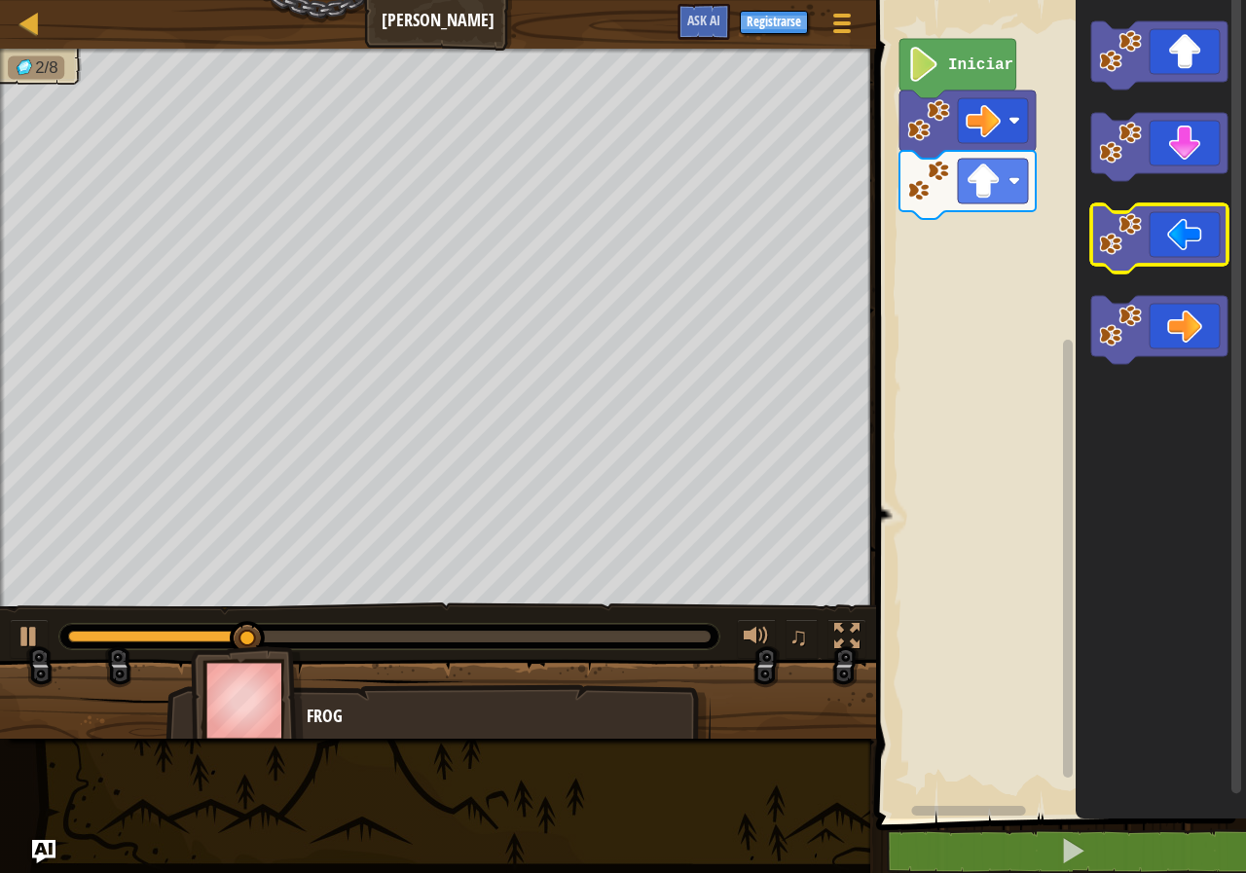
click at [1191, 242] on icon "Espacio de trabajo de Blockly" at bounding box center [1159, 238] width 136 height 68
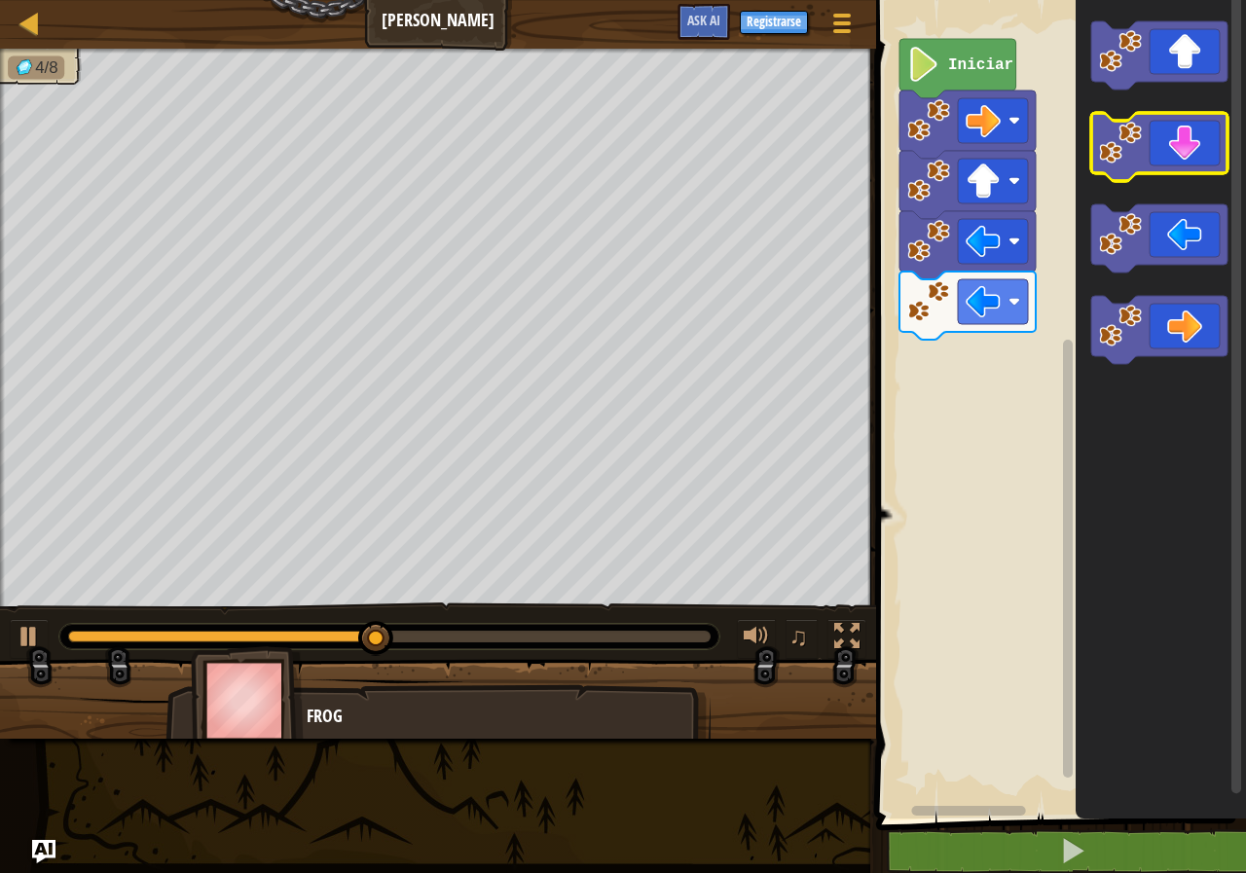
click at [1200, 140] on icon "Espacio de trabajo de Blockly" at bounding box center [1159, 147] width 136 height 68
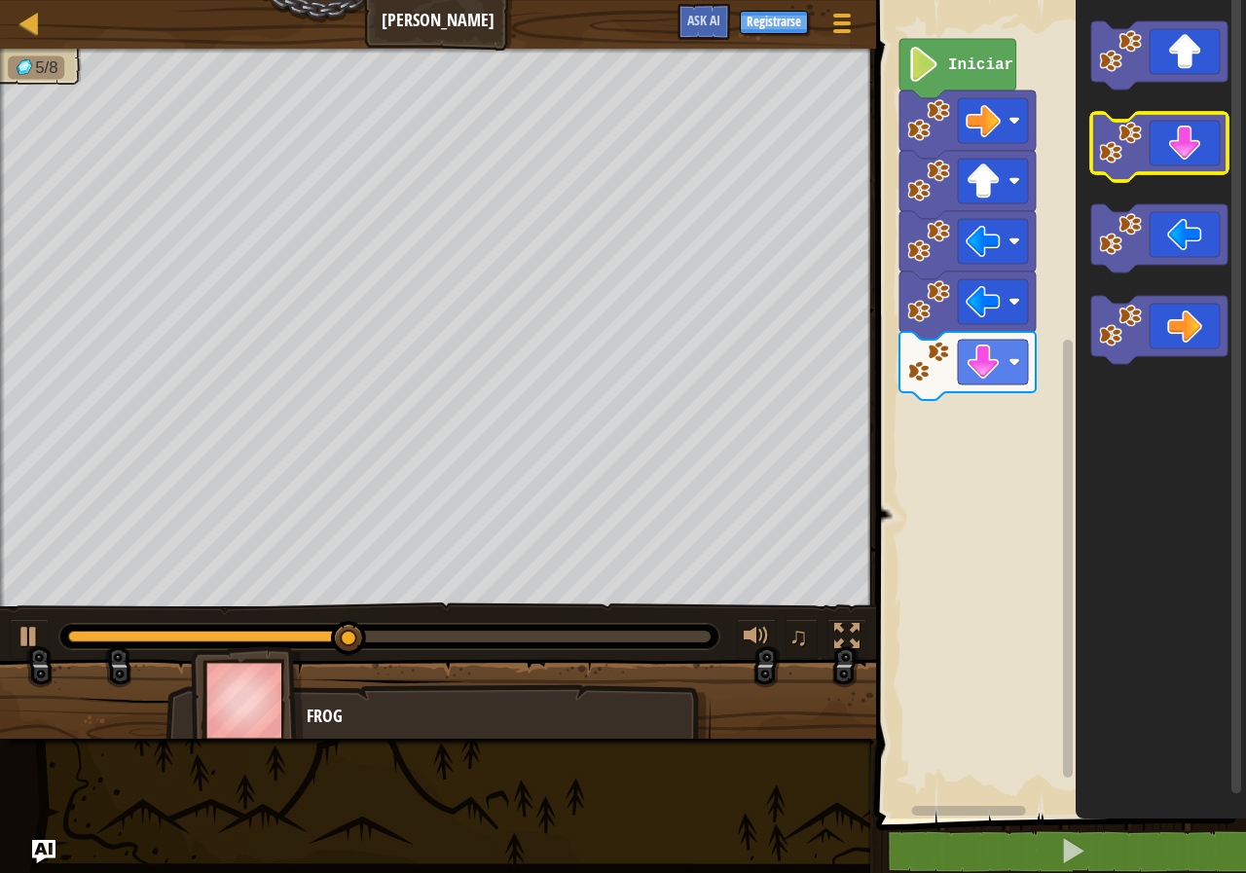
click at [1200, 140] on icon "Espacio de trabajo de Blockly" at bounding box center [1159, 147] width 136 height 68
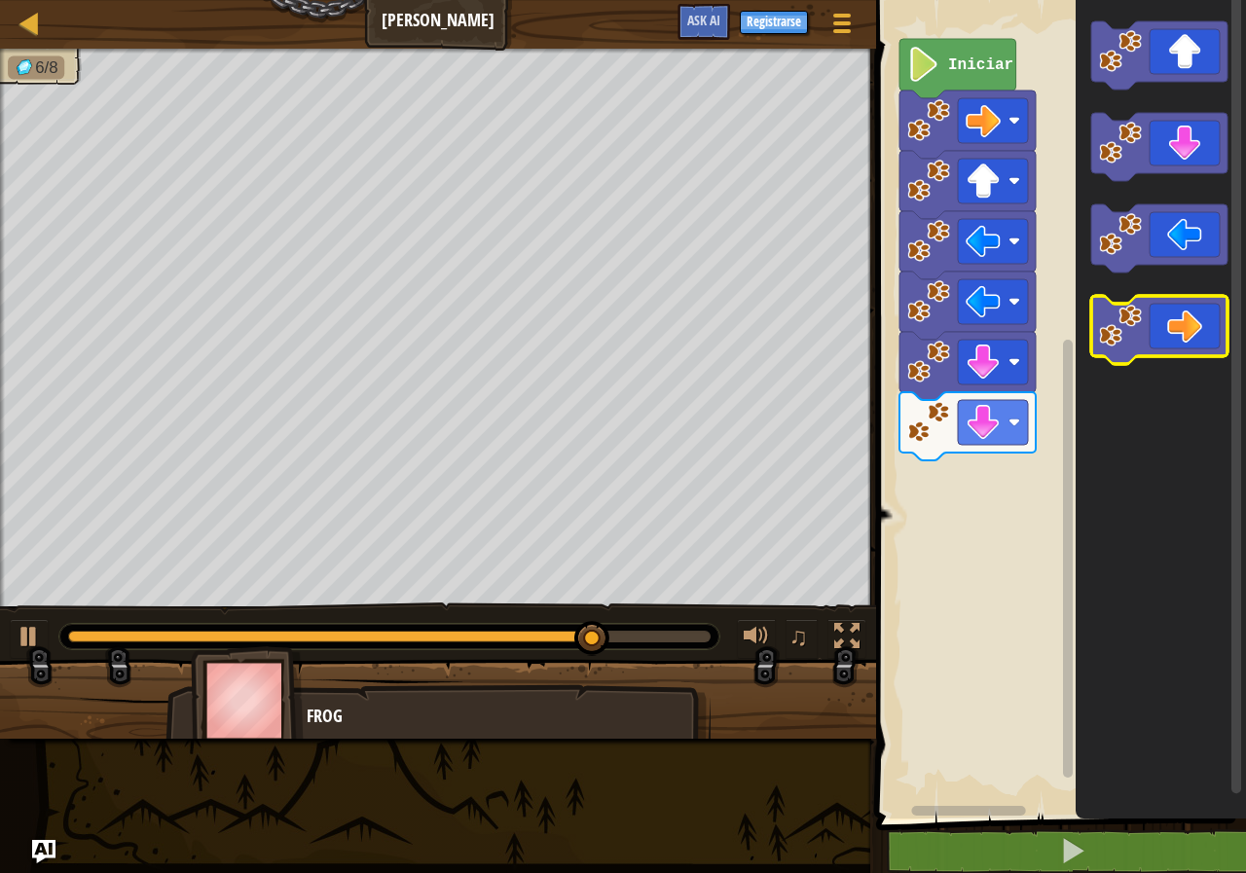
click at [1207, 324] on icon "Espacio de trabajo de Blockly" at bounding box center [1159, 330] width 136 height 68
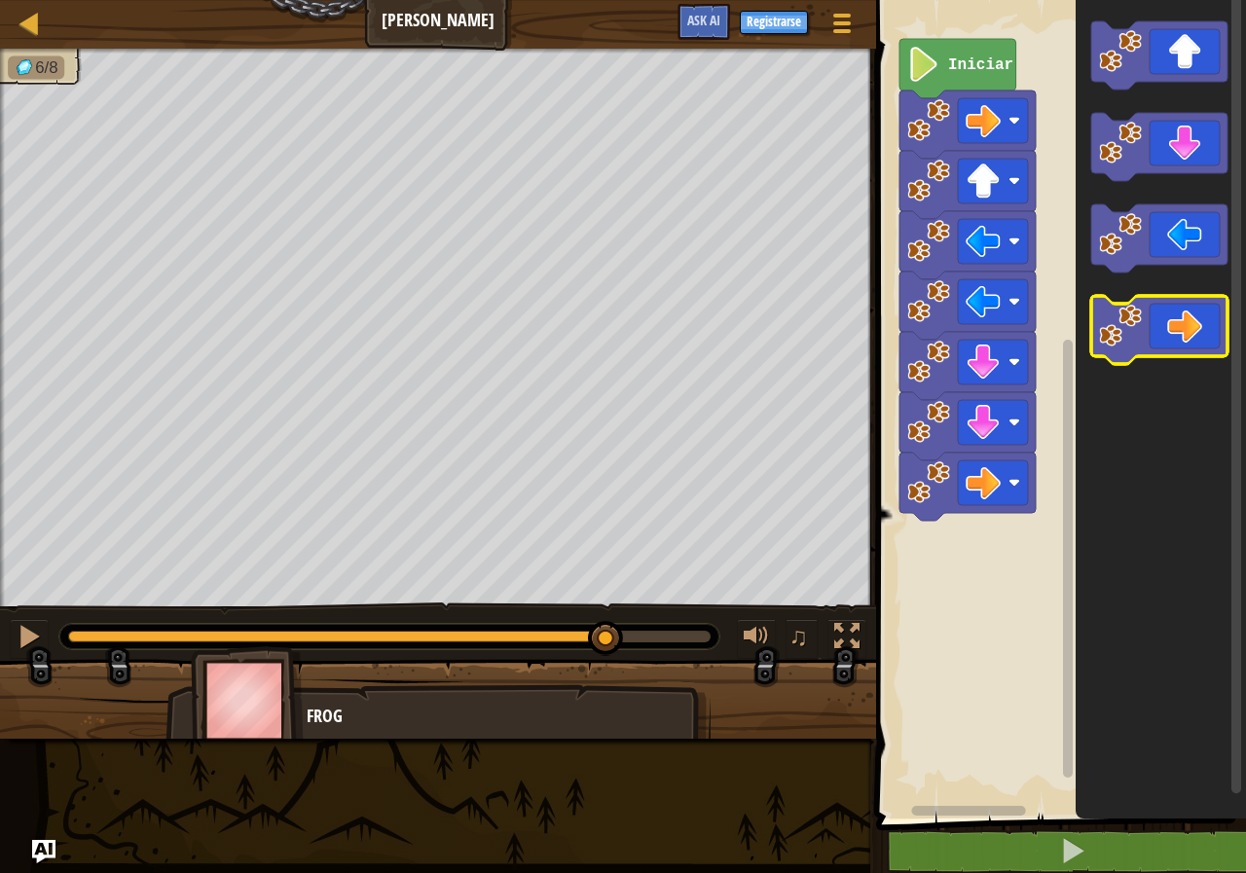
click at [1207, 324] on icon "Espacio de trabajo de Blockly" at bounding box center [1159, 330] width 136 height 68
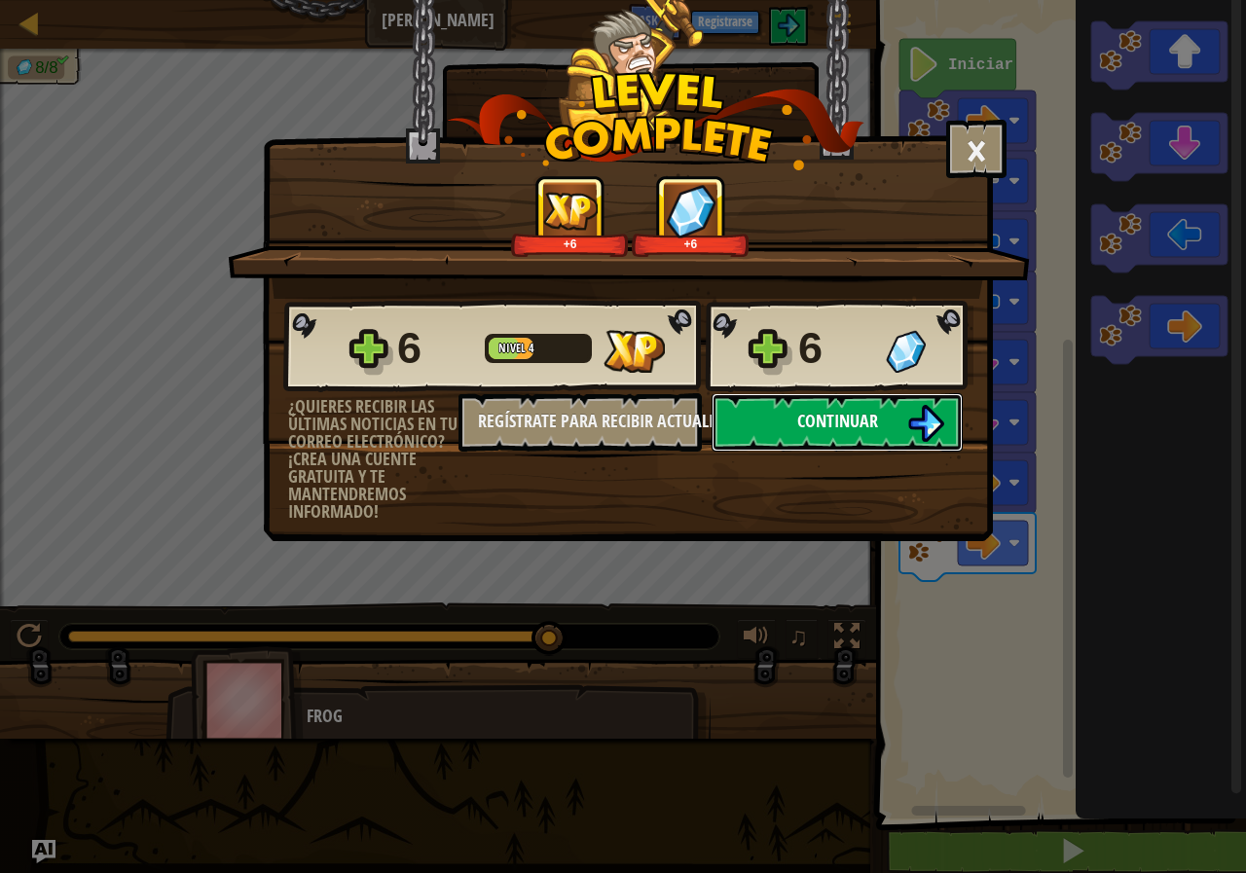
click at [872, 422] on span "Continuar" at bounding box center [837, 421] width 81 height 24
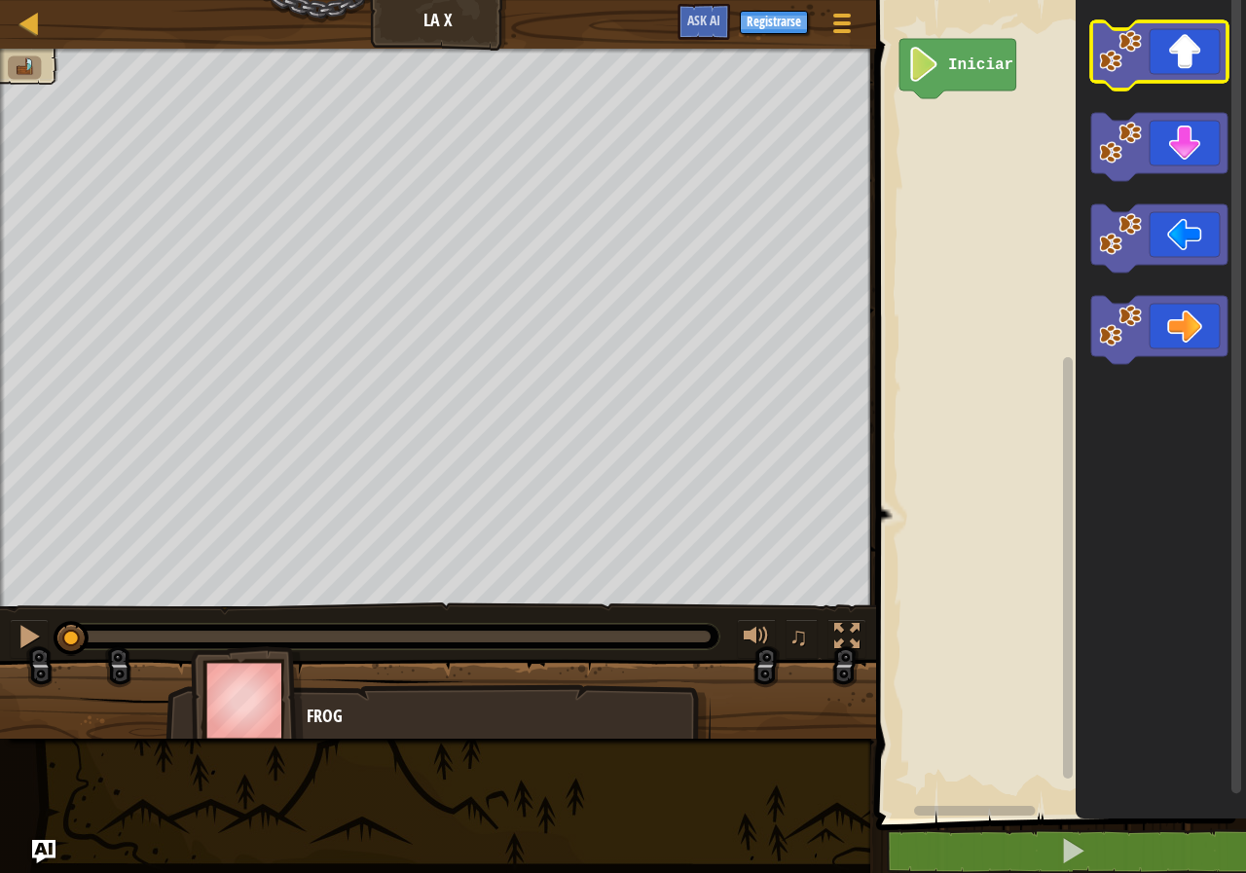
click at [1181, 52] on icon "Espacio de trabajo de Blockly" at bounding box center [1159, 55] width 136 height 68
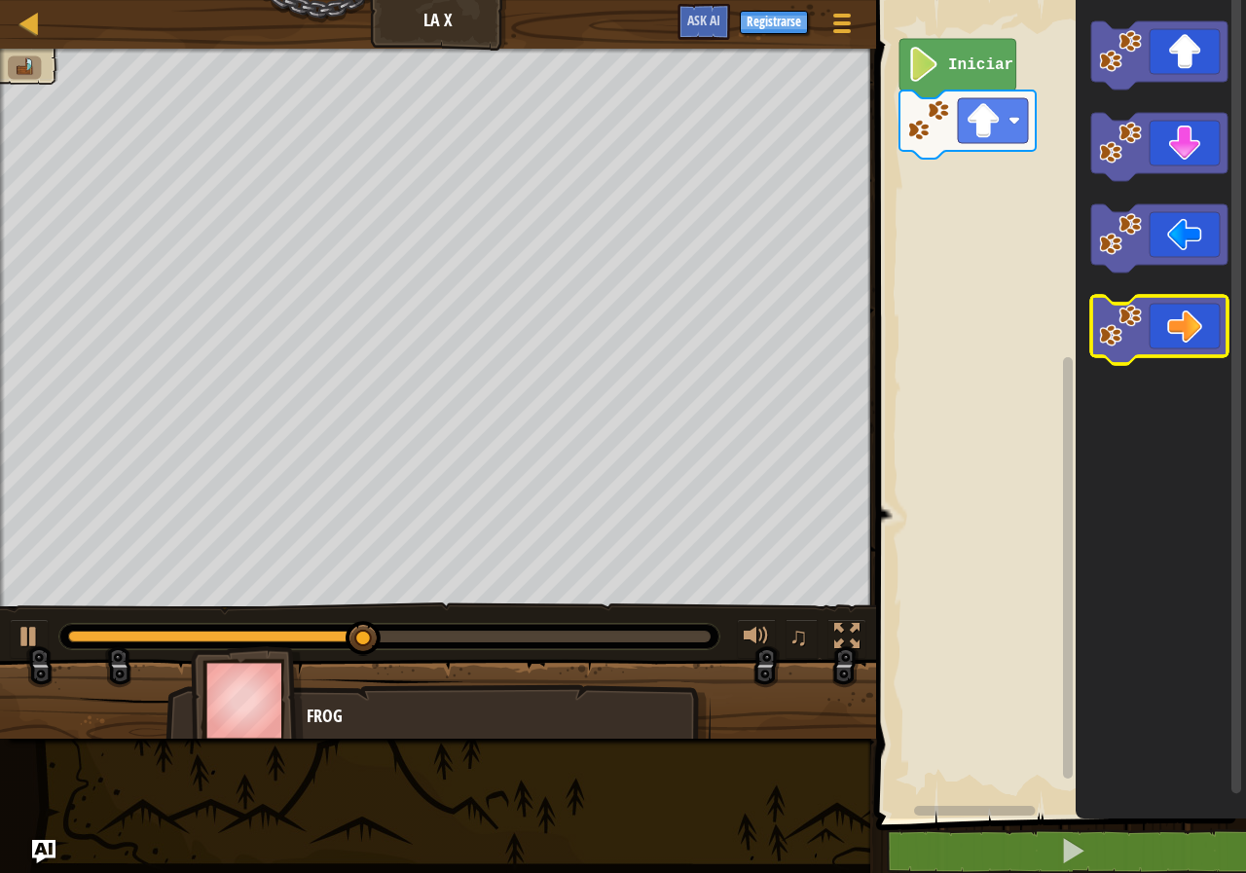
click at [1190, 331] on icon "Espacio de trabajo de Blockly" at bounding box center [1159, 330] width 136 height 68
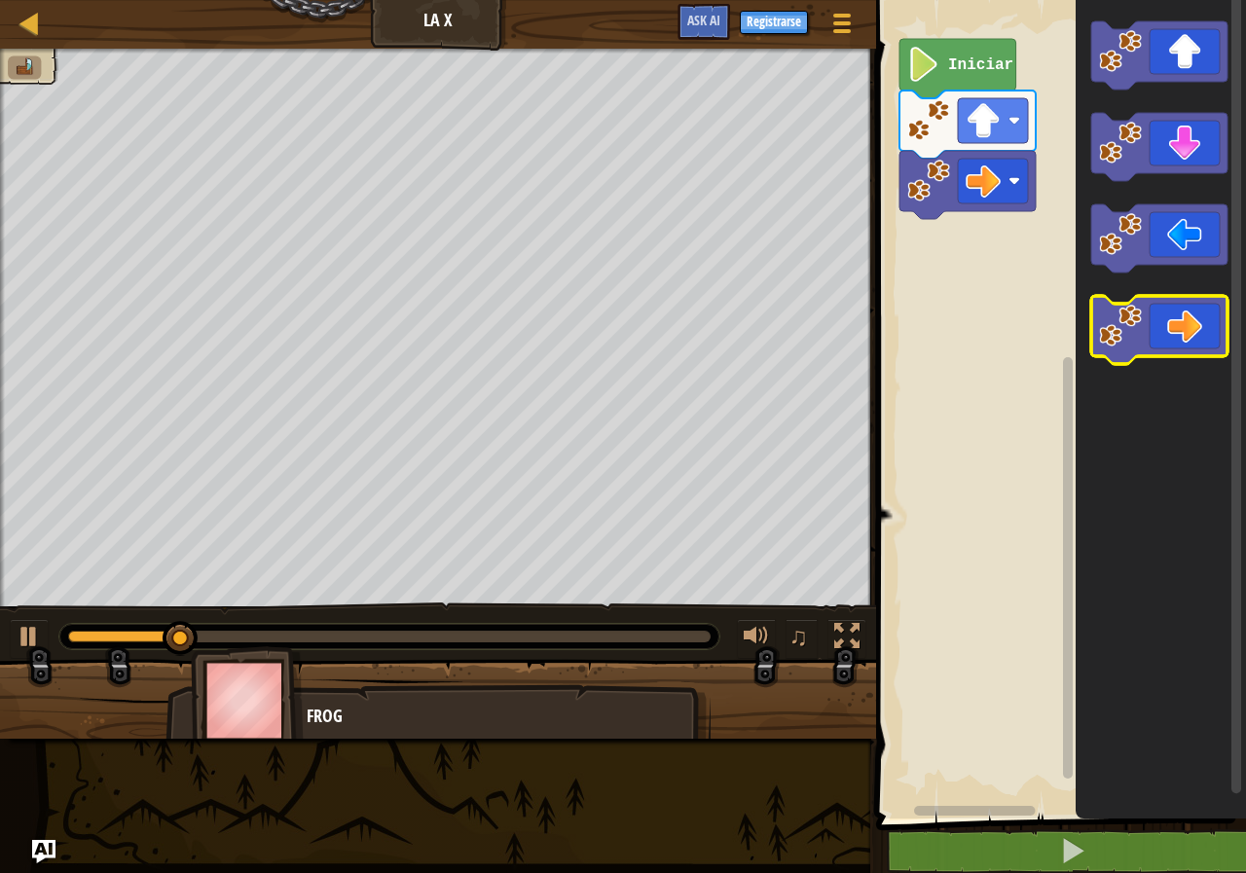
click at [1190, 332] on icon "Espacio de trabajo de Blockly" at bounding box center [1159, 330] width 136 height 68
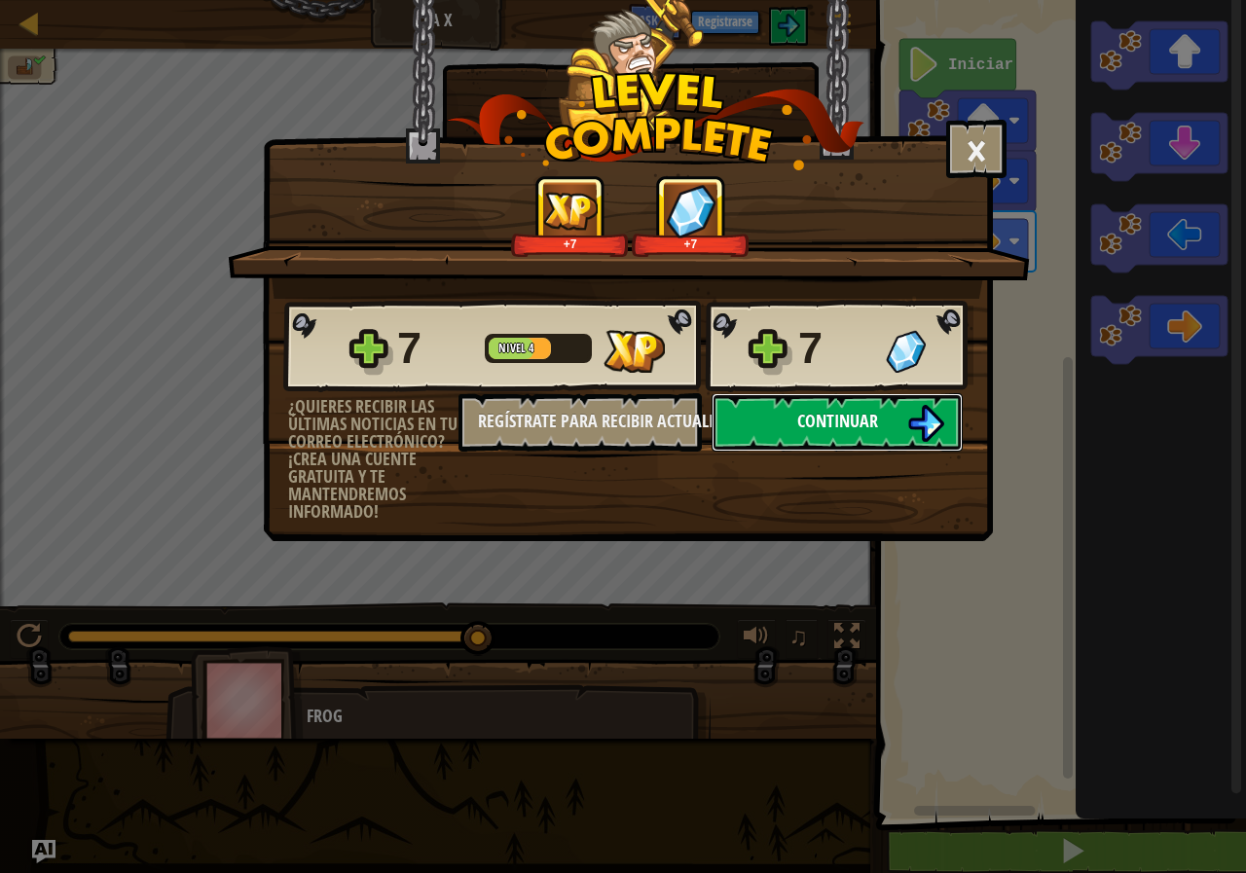
click at [832, 429] on span "Continuar" at bounding box center [837, 421] width 81 height 24
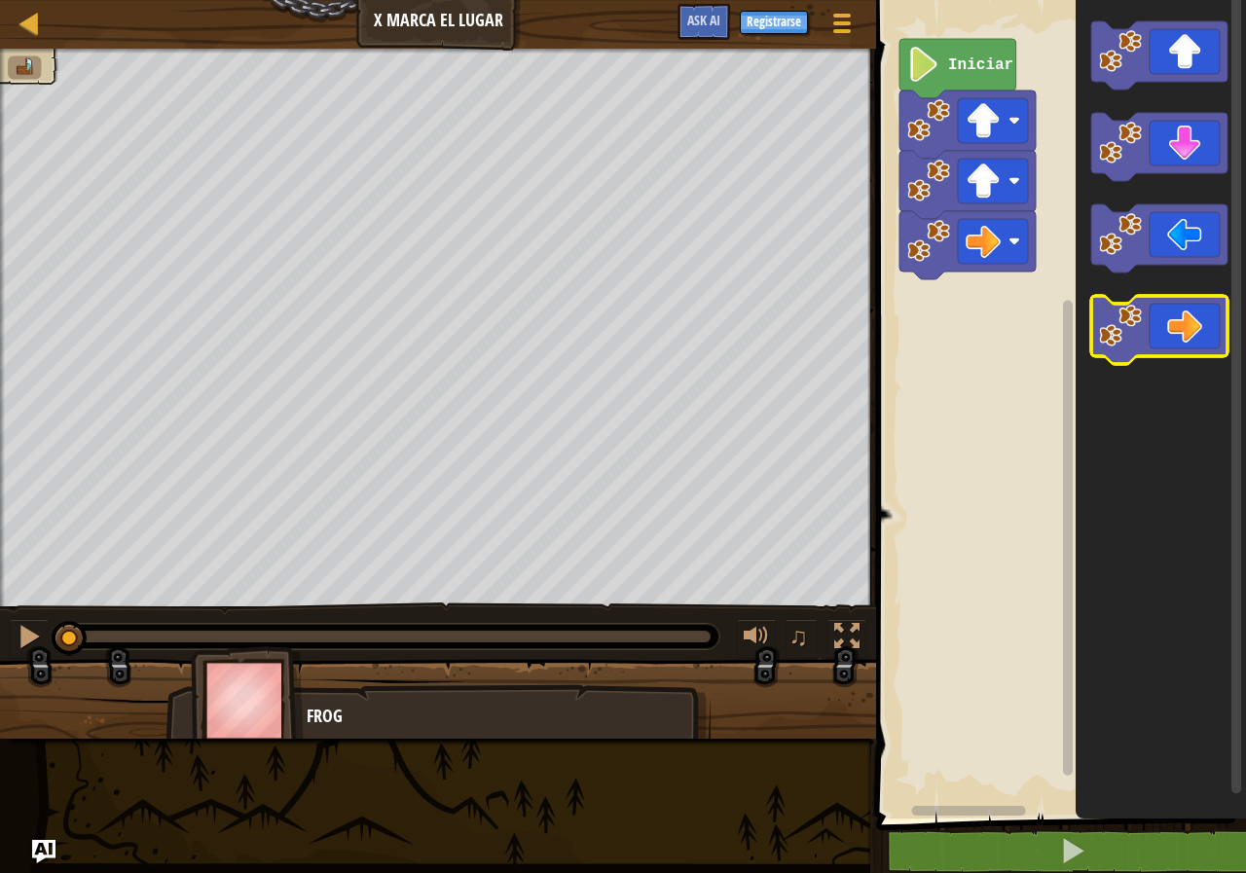
click at [1168, 320] on icon "Espacio de trabajo de Blockly" at bounding box center [1159, 330] width 136 height 68
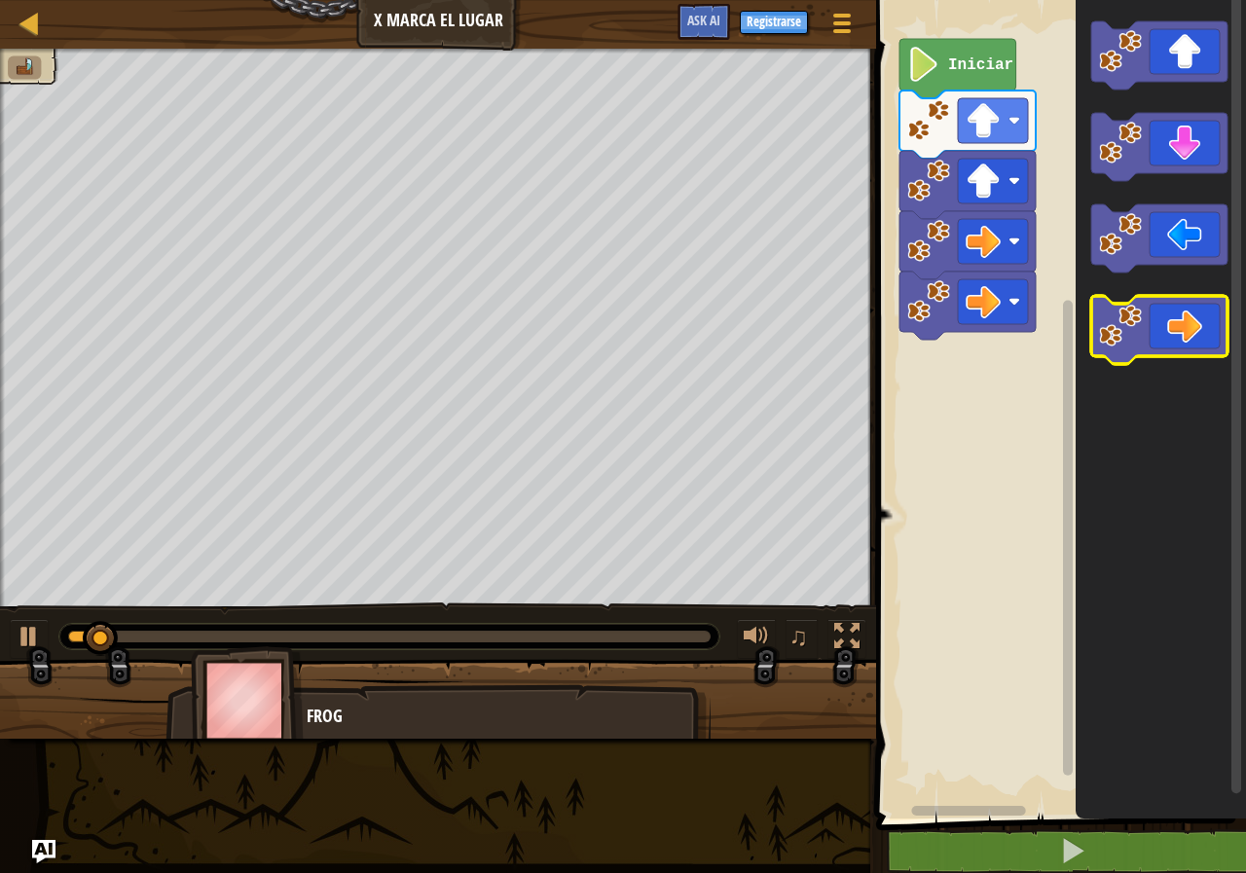
click at [1157, 337] on icon "Espacio de trabajo de Blockly" at bounding box center [1159, 330] width 136 height 68
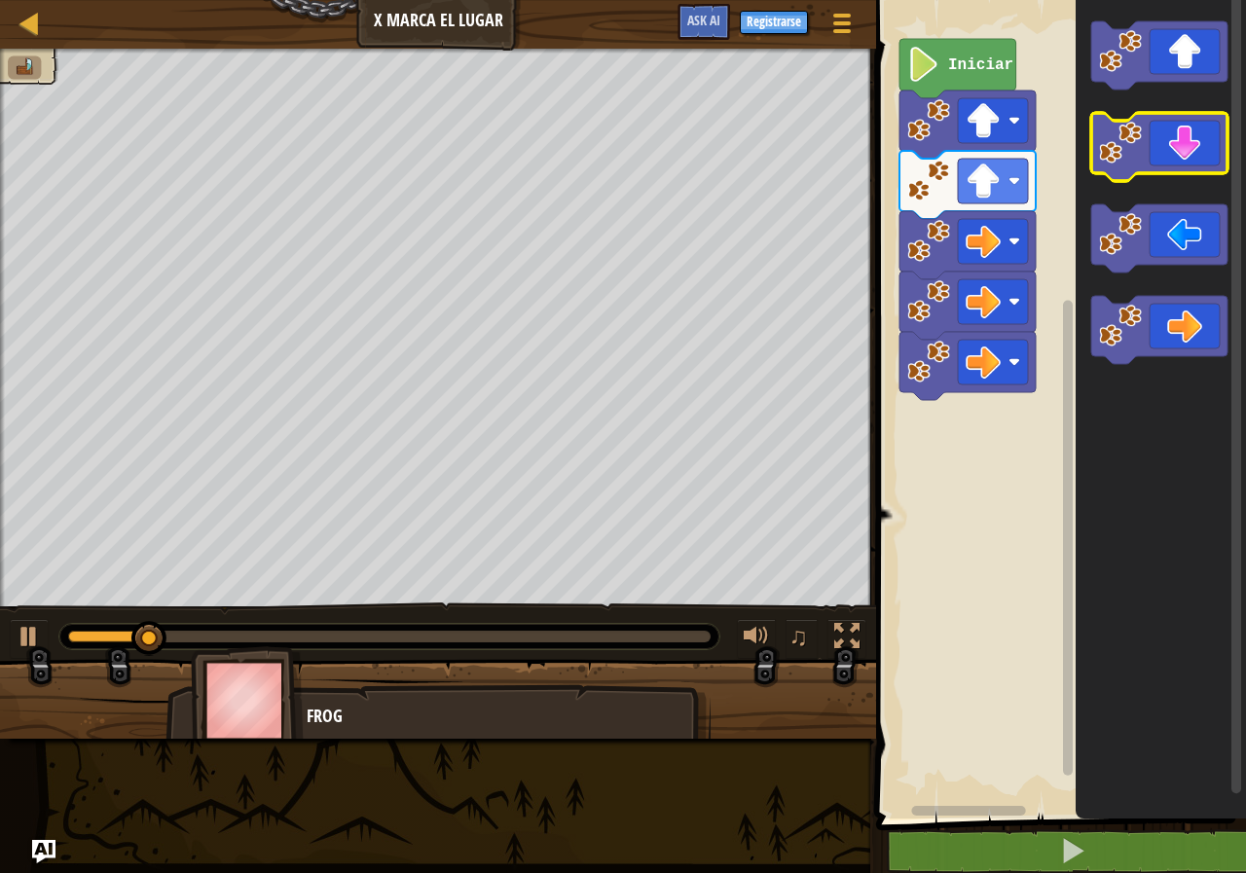
click at [1160, 146] on icon "Espacio de trabajo de Blockly" at bounding box center [1159, 147] width 136 height 68
click at [1157, 157] on icon "Espacio de trabajo de Blockly" at bounding box center [1159, 147] width 136 height 68
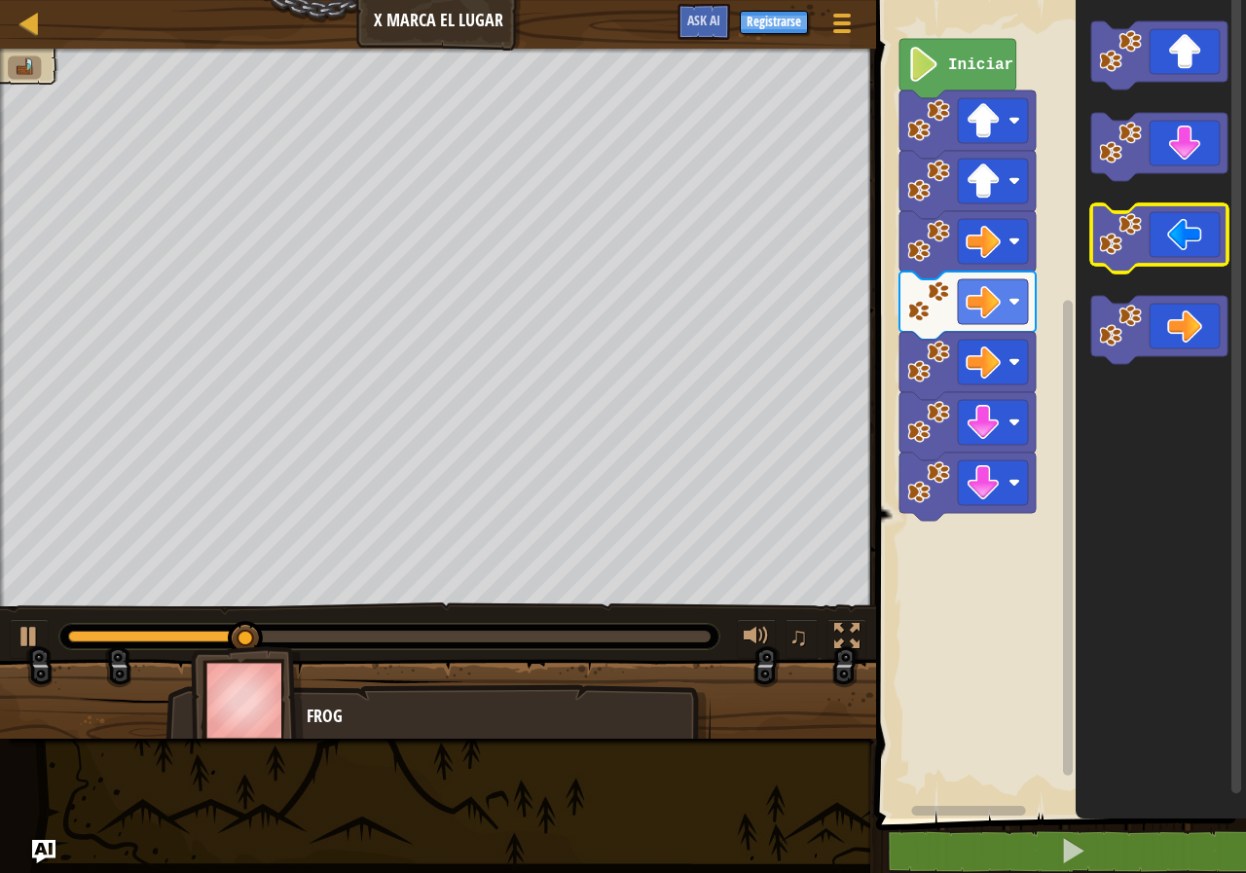
click at [1141, 232] on g "Espacio de trabajo de Blockly" at bounding box center [1159, 238] width 136 height 68
click at [1133, 237] on image "Espacio de trabajo de Blockly" at bounding box center [1120, 234] width 43 height 43
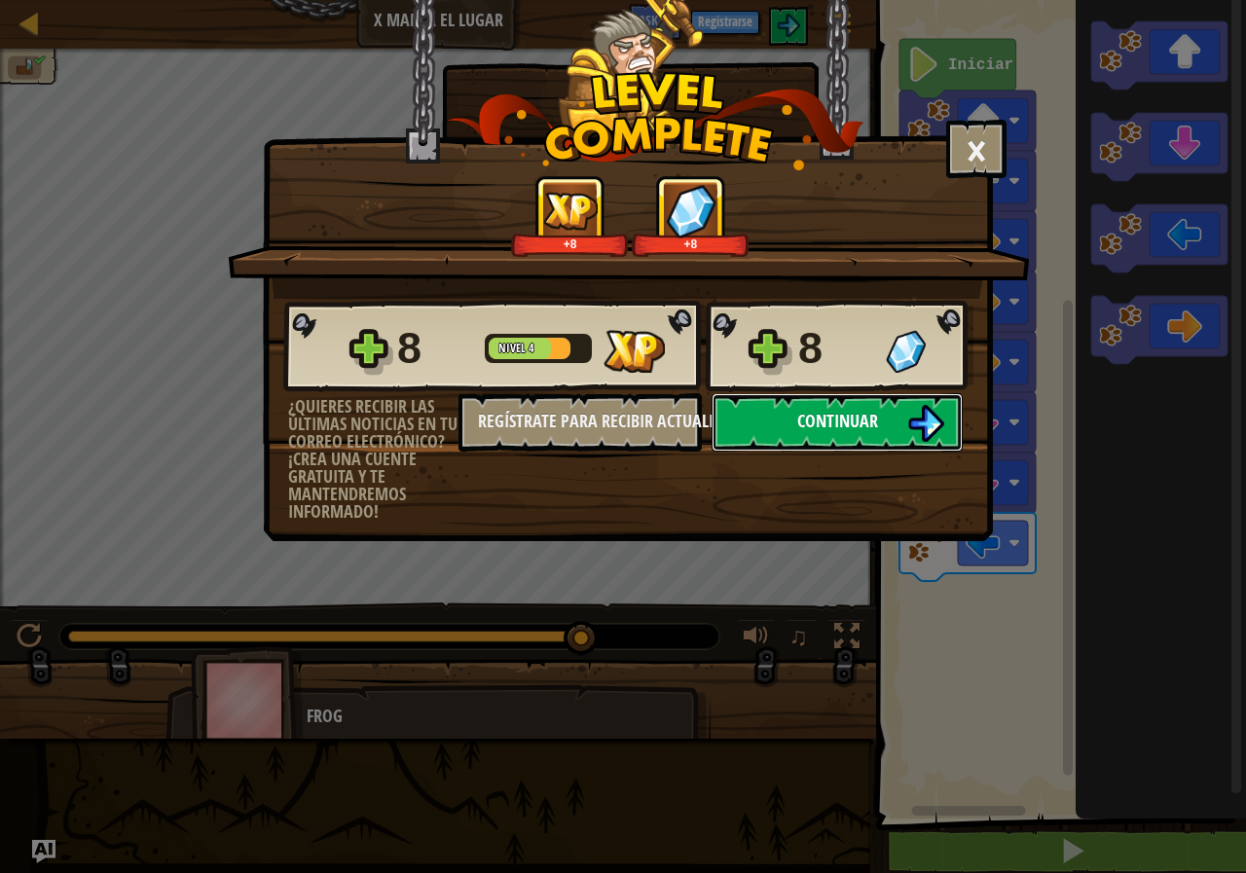
click at [935, 406] on img at bounding box center [925, 423] width 37 height 37
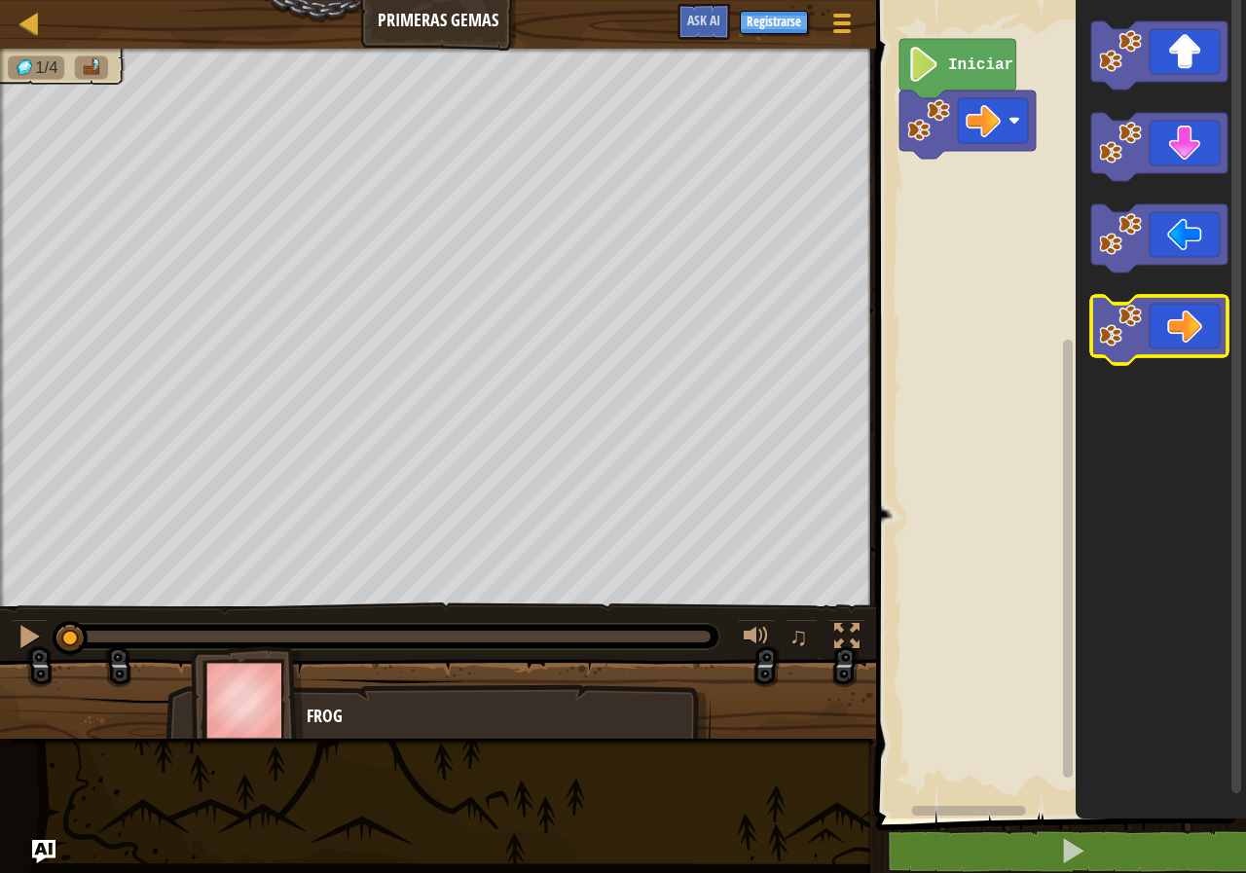
click at [1198, 325] on icon "Espacio de trabajo de Blockly" at bounding box center [1159, 330] width 136 height 68
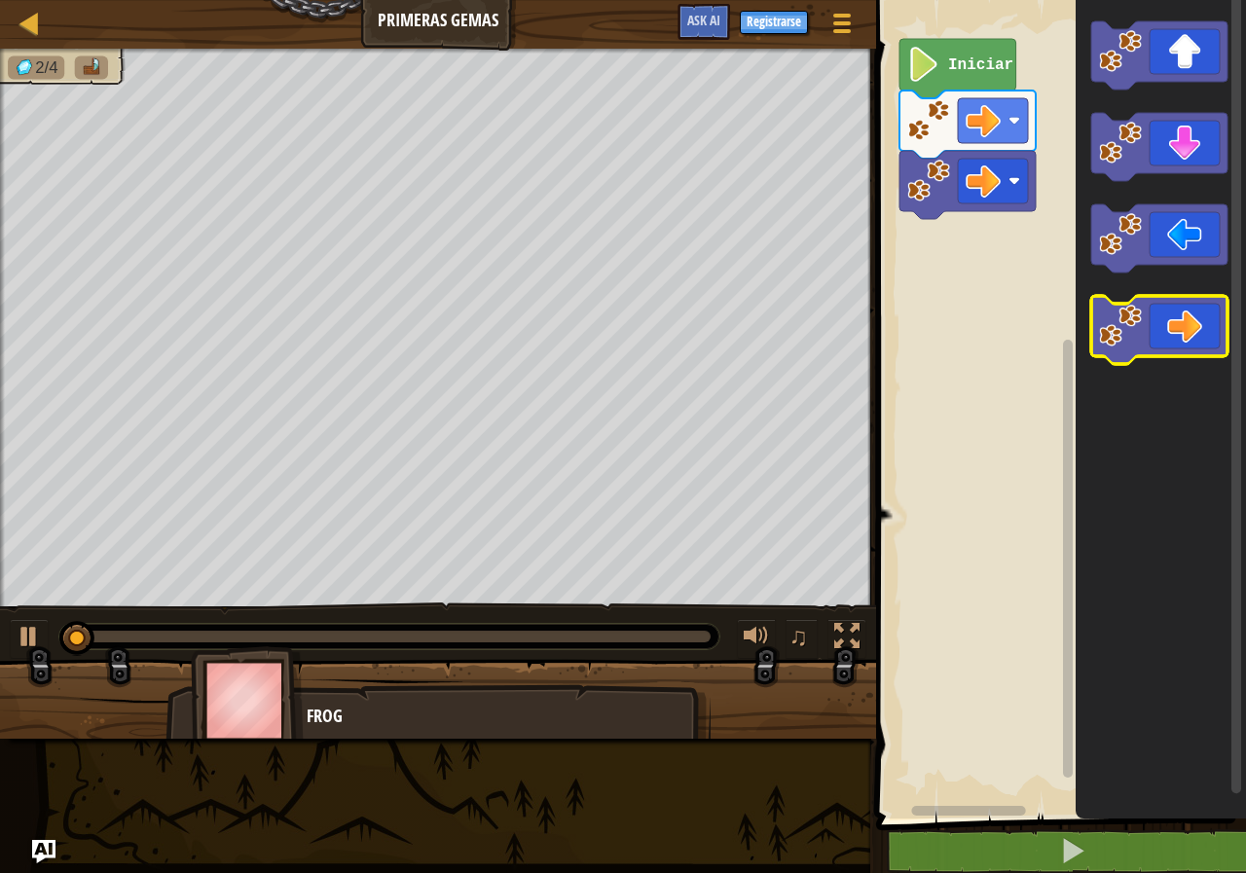
click at [1198, 325] on icon "Espacio de trabajo de Blockly" at bounding box center [1159, 330] width 136 height 68
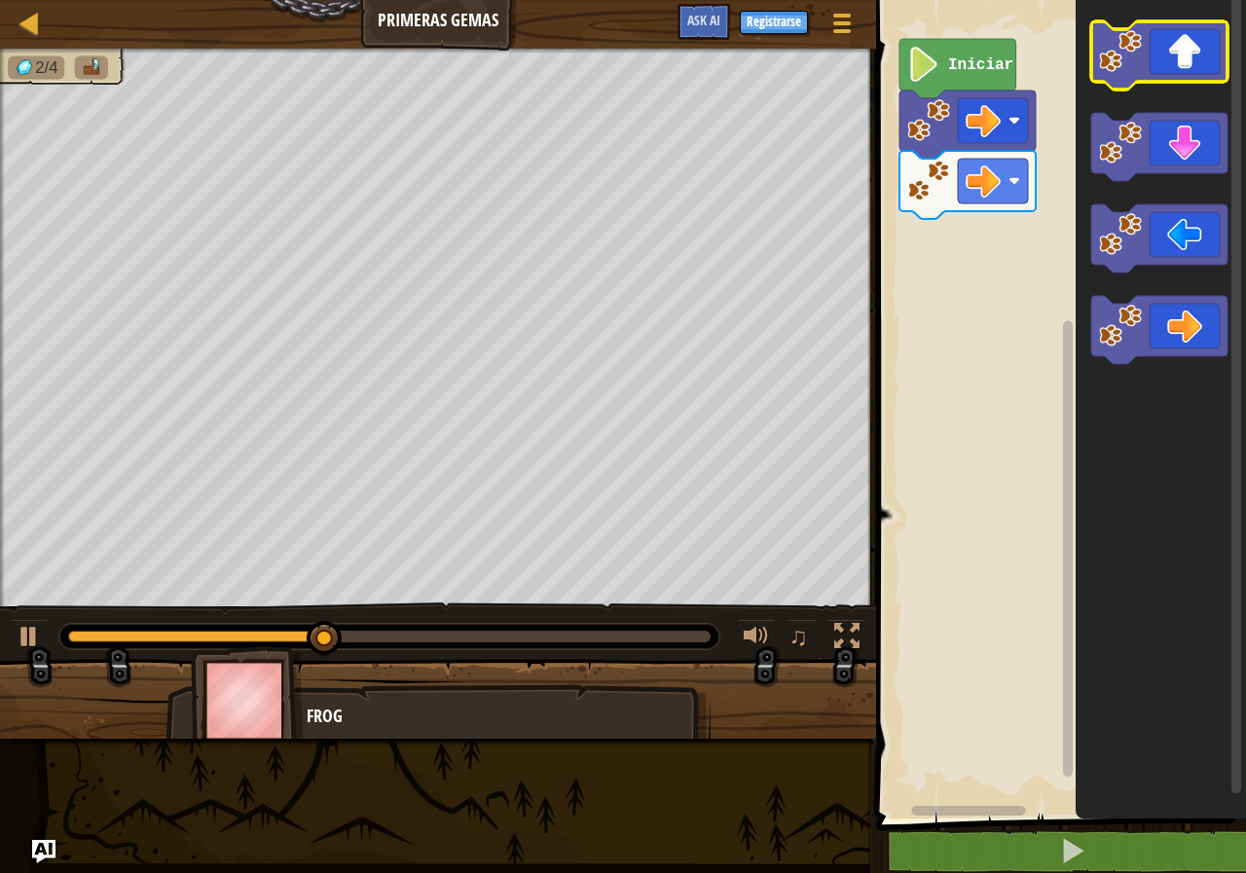
click at [1133, 68] on image "Espacio de trabajo de Blockly" at bounding box center [1120, 51] width 43 height 43
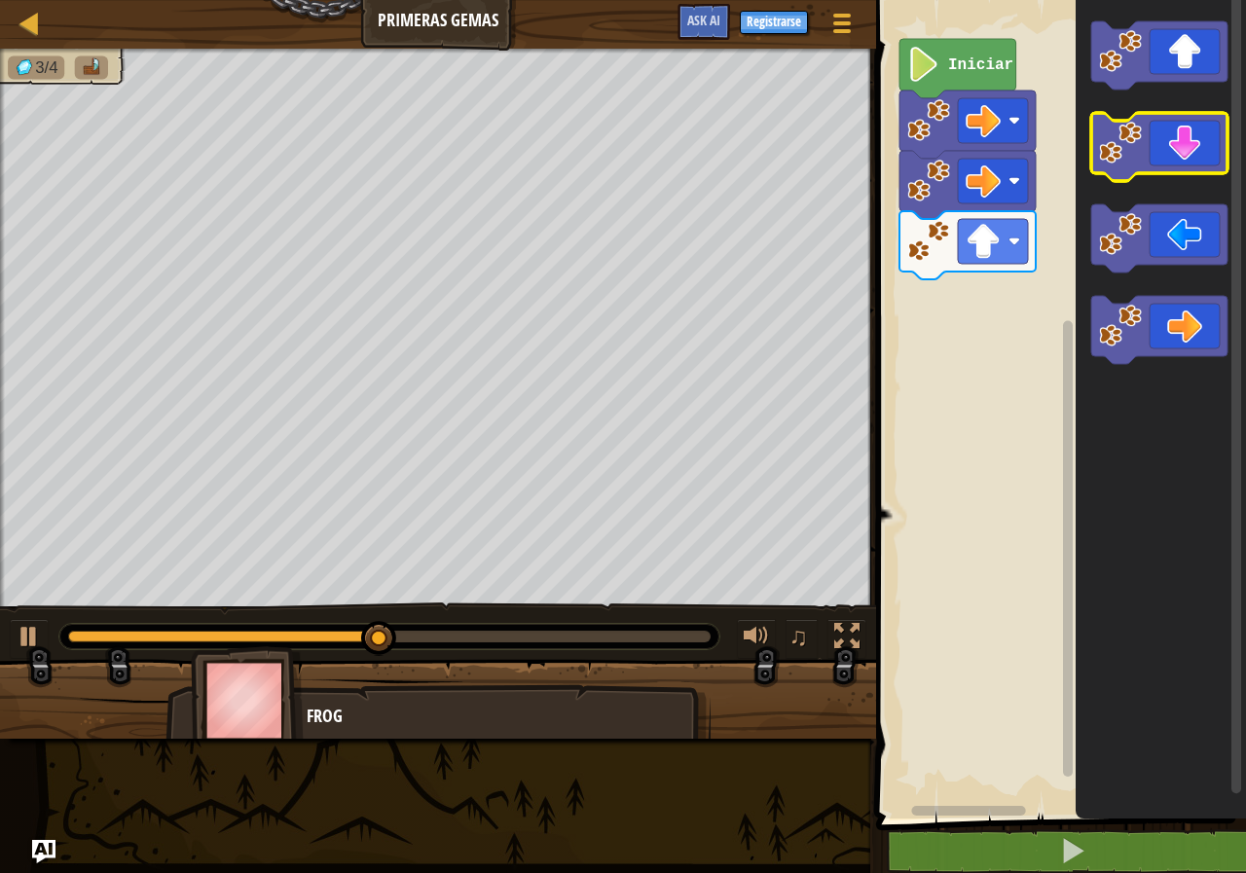
click at [1173, 151] on icon "Espacio de trabajo de Blockly" at bounding box center [1159, 147] width 136 height 68
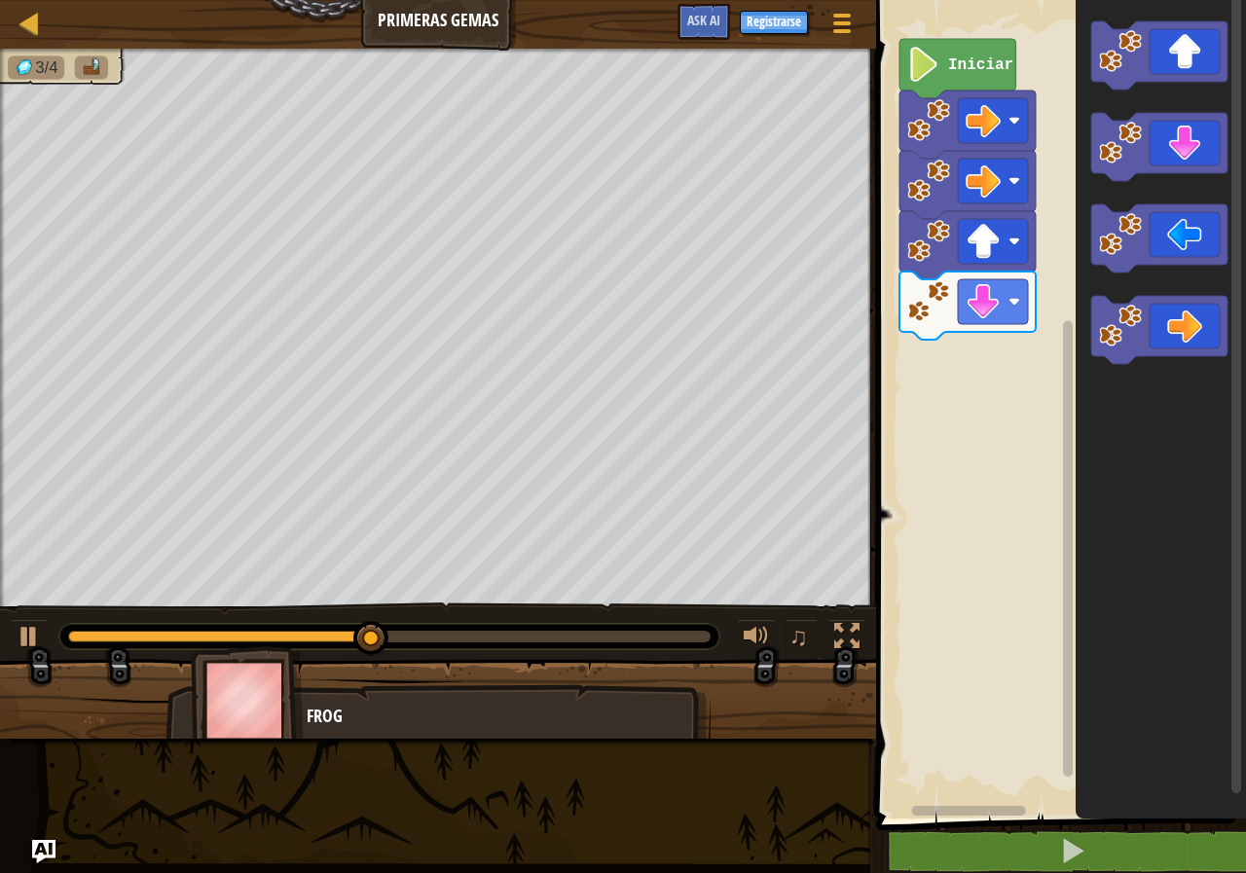
click at [1156, 190] on icon "Espacio de trabajo de Blockly" at bounding box center [1161, 404] width 170 height 828
click at [1155, 186] on icon "Espacio de trabajo de Blockly" at bounding box center [1161, 404] width 170 height 828
click at [1155, 184] on icon "Espacio de trabajo de Blockly" at bounding box center [1161, 404] width 170 height 828
click at [1159, 167] on icon "Espacio de trabajo de Blockly" at bounding box center [1159, 147] width 136 height 68
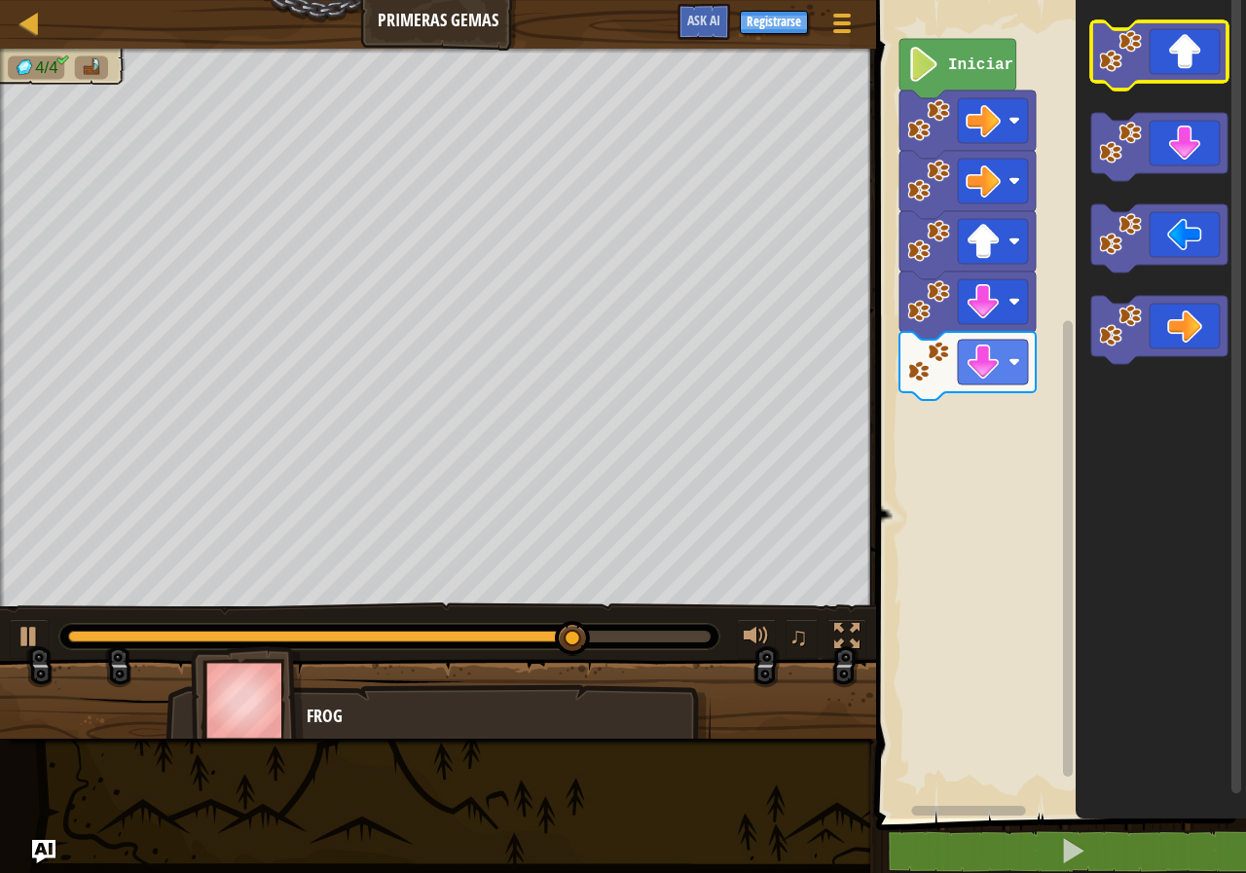
click at [1147, 66] on icon "Espacio de trabajo de Blockly" at bounding box center [1159, 55] width 136 height 68
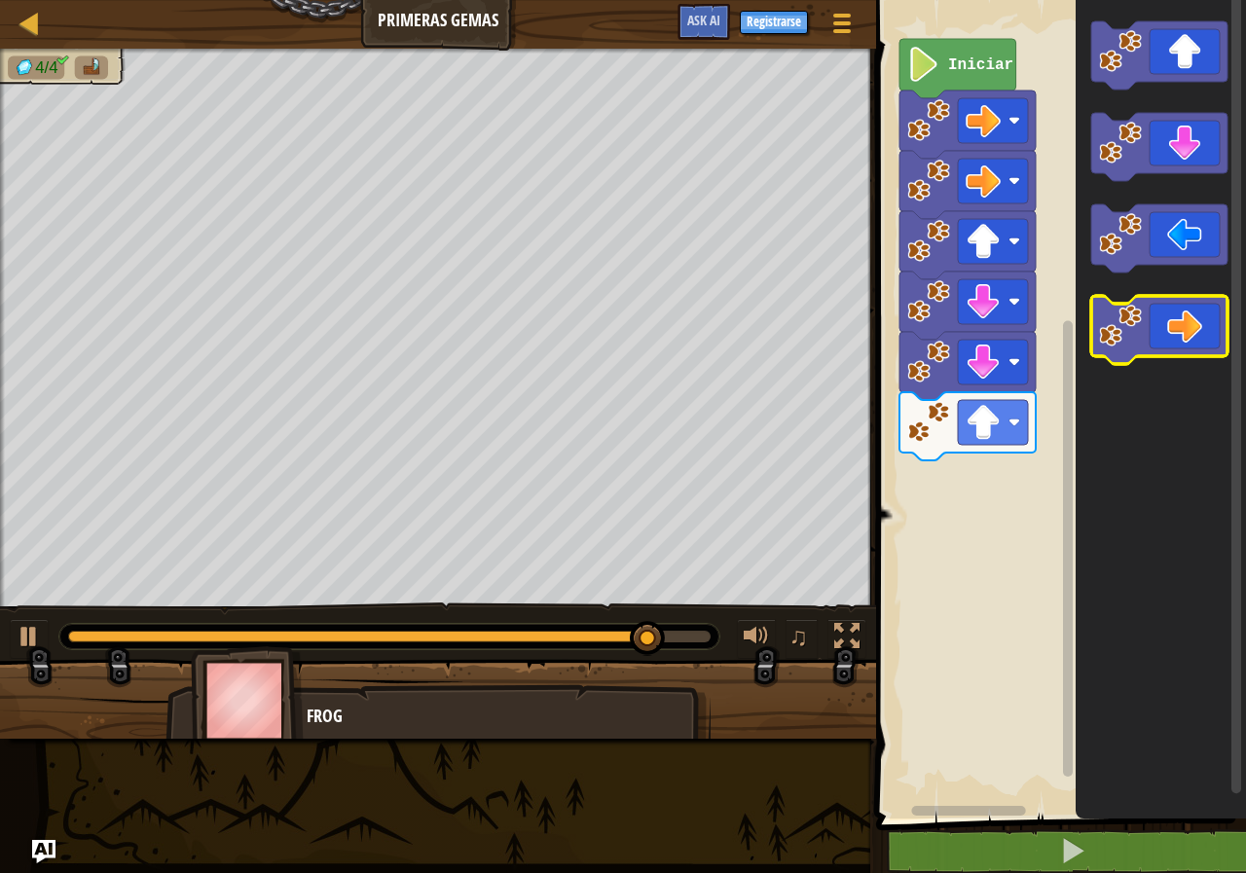
click at [1193, 324] on icon "Espacio de trabajo de Blockly" at bounding box center [1159, 330] width 136 height 68
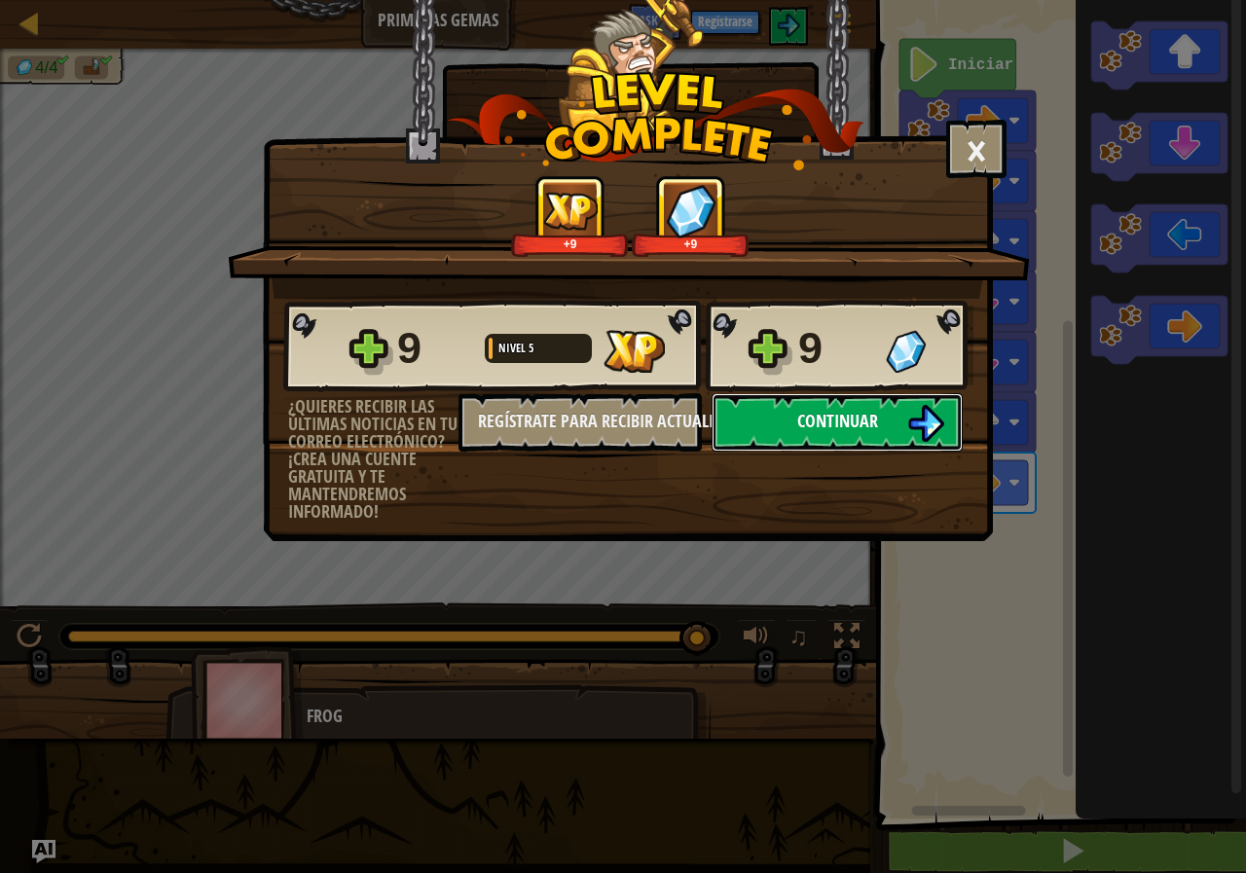
drag, startPoint x: 859, startPoint y: 423, endPoint x: 859, endPoint y: 410, distance: 13.6
click at [859, 410] on span "Continuar" at bounding box center [837, 421] width 81 height 24
